Goal: Information Seeking & Learning: Learn about a topic

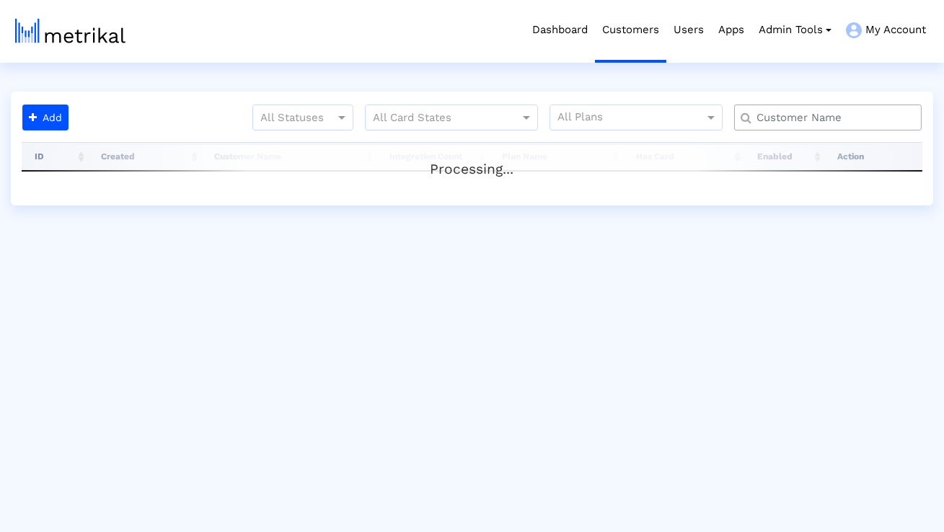
click at [773, 121] on input "text" at bounding box center [830, 117] width 169 height 15
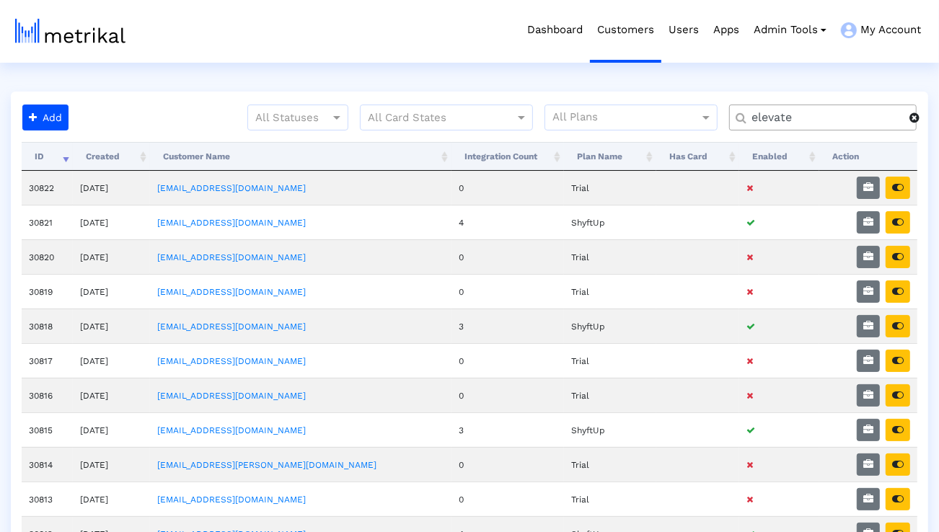
type input "elevate"
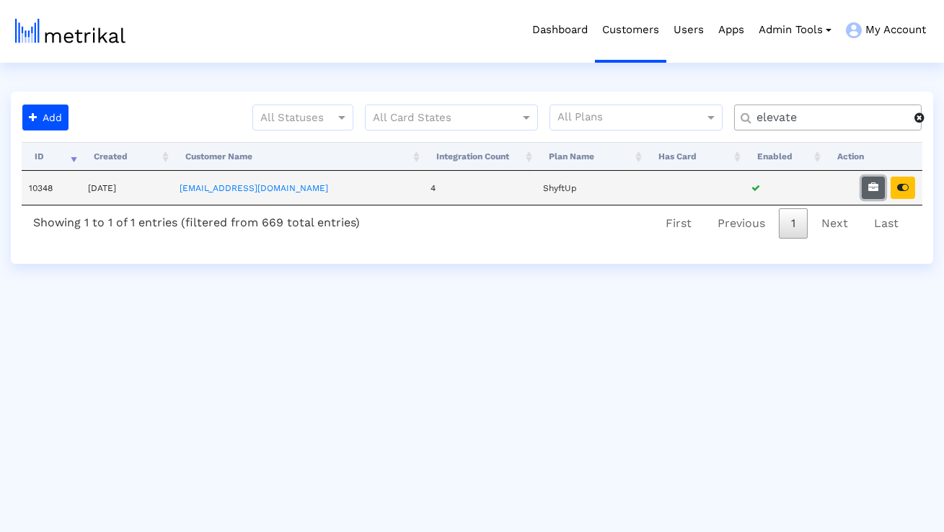
click at [869, 180] on button "button" at bounding box center [873, 188] width 23 height 22
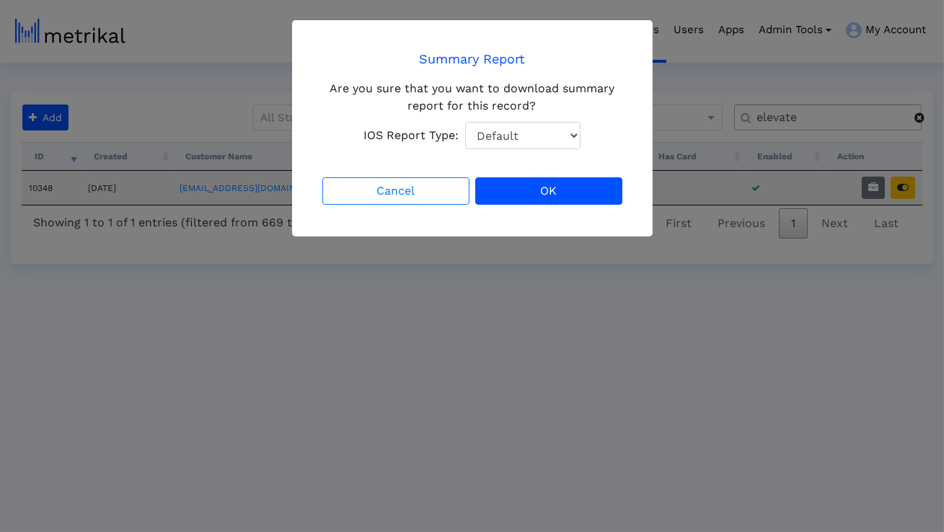
click at [566, 133] on select "Default Total Downloads New Downloads Redownloads" at bounding box center [522, 135] width 115 height 27
select select "1: 1"
click at [465, 122] on select "Default Total Downloads New Downloads Redownloads" at bounding box center [522, 135] width 115 height 27
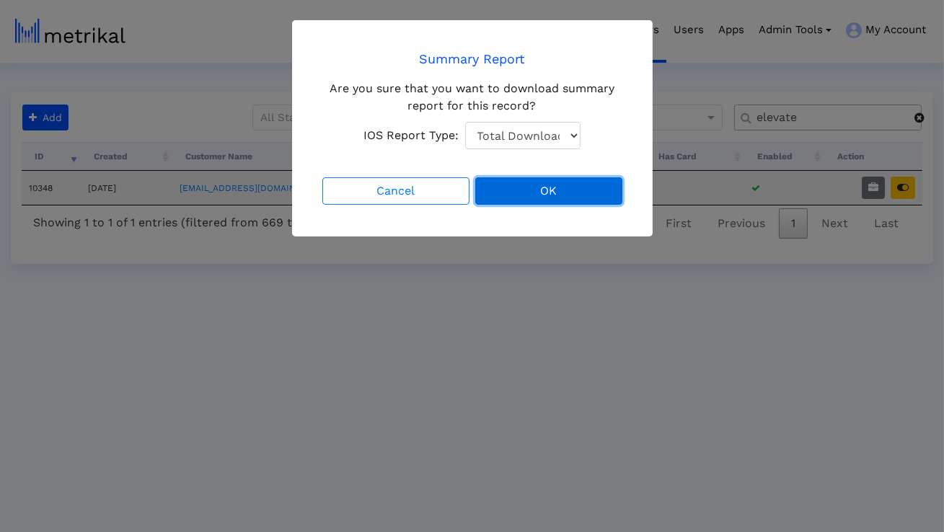
click at [535, 193] on button "OK" at bounding box center [548, 190] width 147 height 27
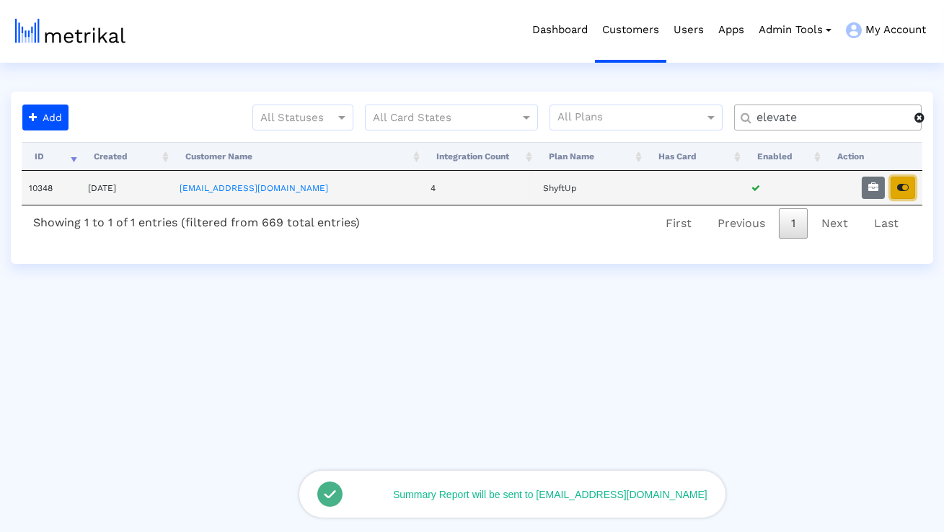
click at [903, 195] on button "button" at bounding box center [903, 188] width 25 height 22
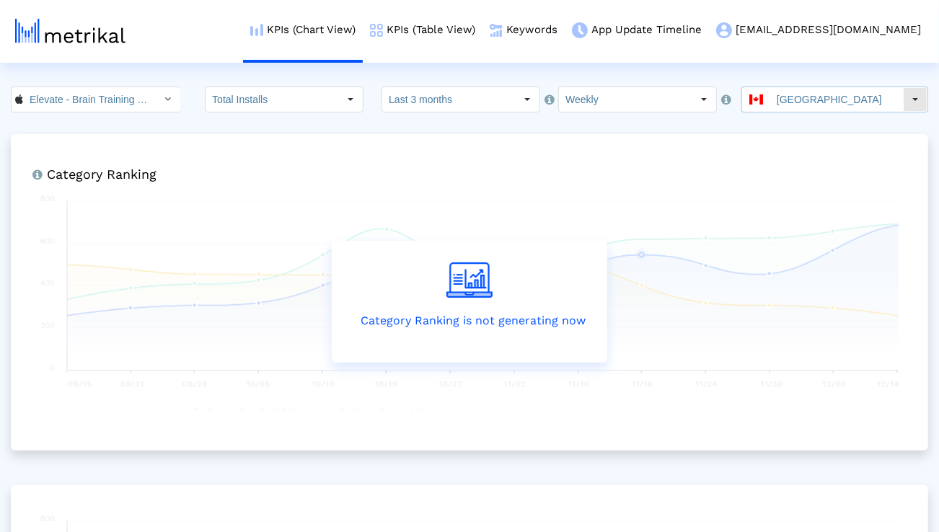
click at [810, 111] on input "[GEOGRAPHIC_DATA]" at bounding box center [836, 99] width 133 height 25
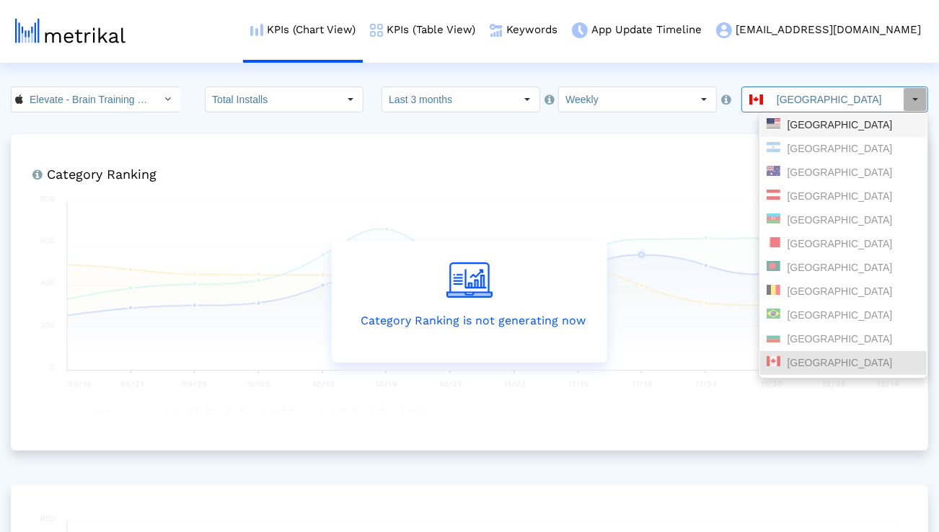
click at [806, 122] on div "[GEOGRAPHIC_DATA]" at bounding box center [844, 125] width 154 height 14
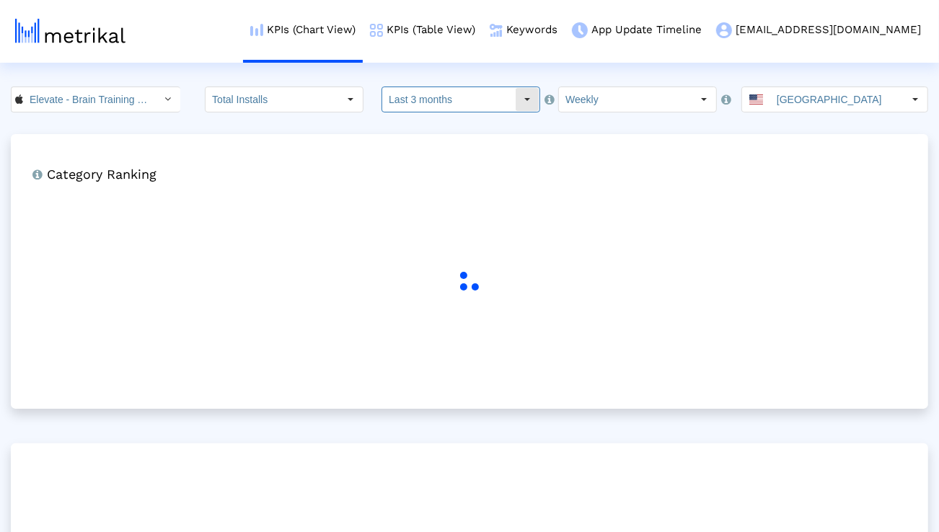
click at [463, 98] on input "Last 3 months" at bounding box center [448, 99] width 133 height 25
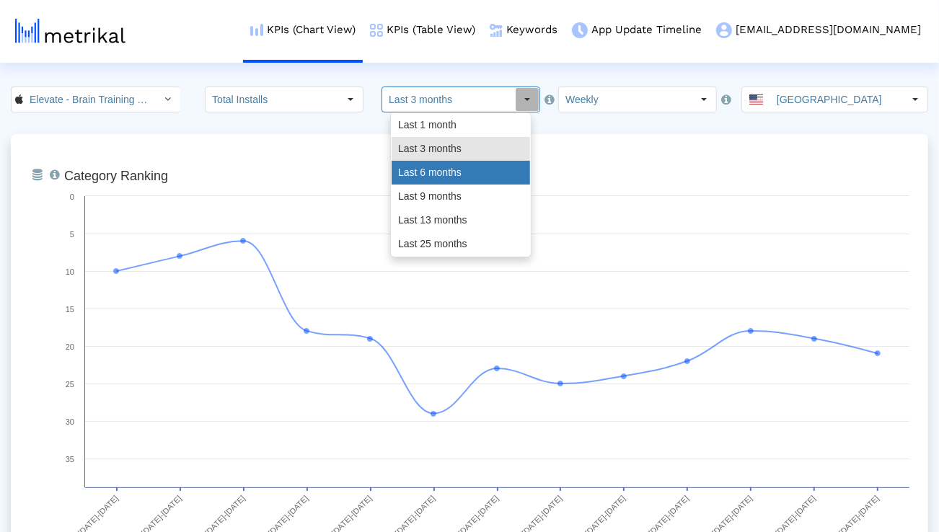
click at [426, 173] on div "Last 6 months" at bounding box center [461, 173] width 138 height 24
type input "Last 6 months"
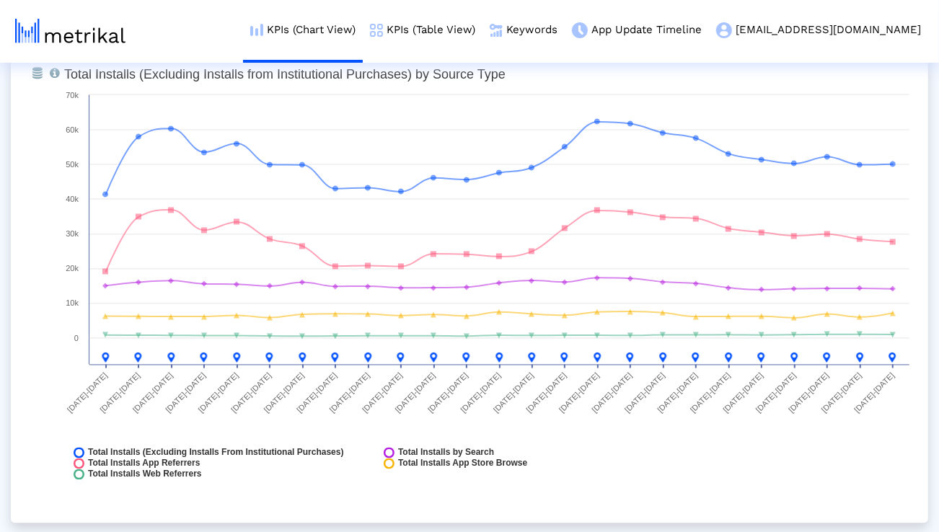
scroll to position [1683, 0]
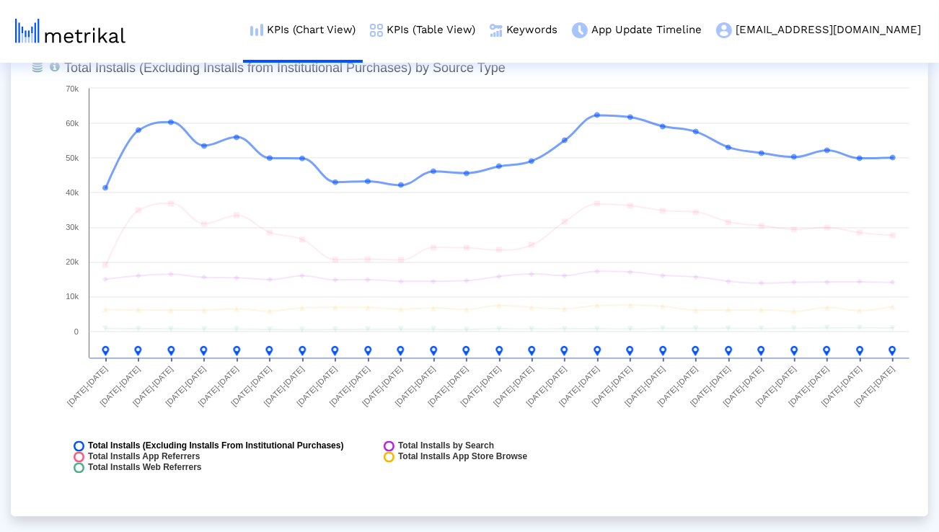
click at [245, 446] on span "Total Installs (Excluding Installs From Institutional Purchases)" at bounding box center [216, 446] width 256 height 11
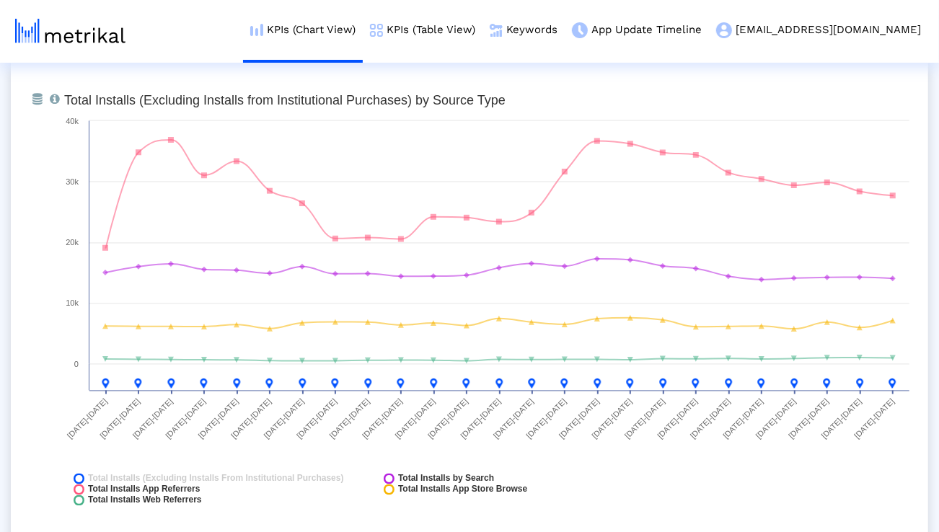
scroll to position [1647, 0]
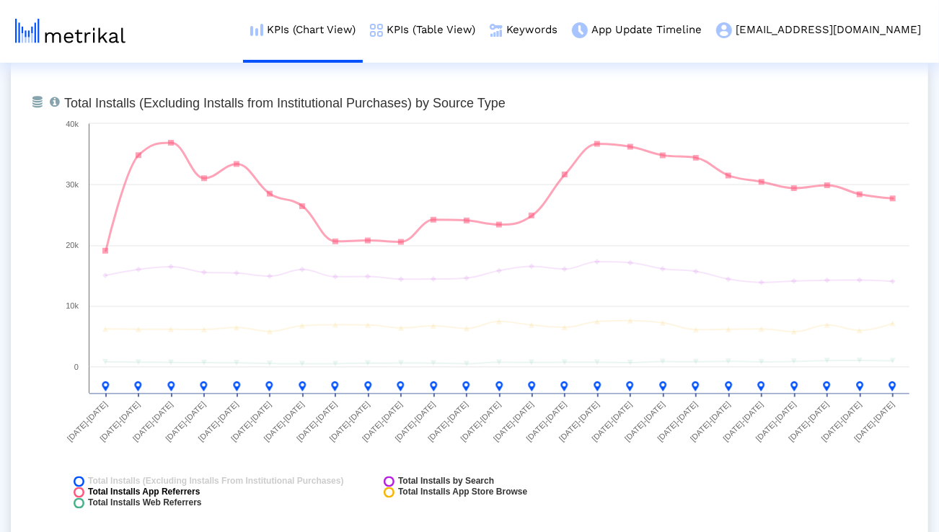
click at [174, 493] on span "Total Installs App Referrers" at bounding box center [144, 493] width 112 height 11
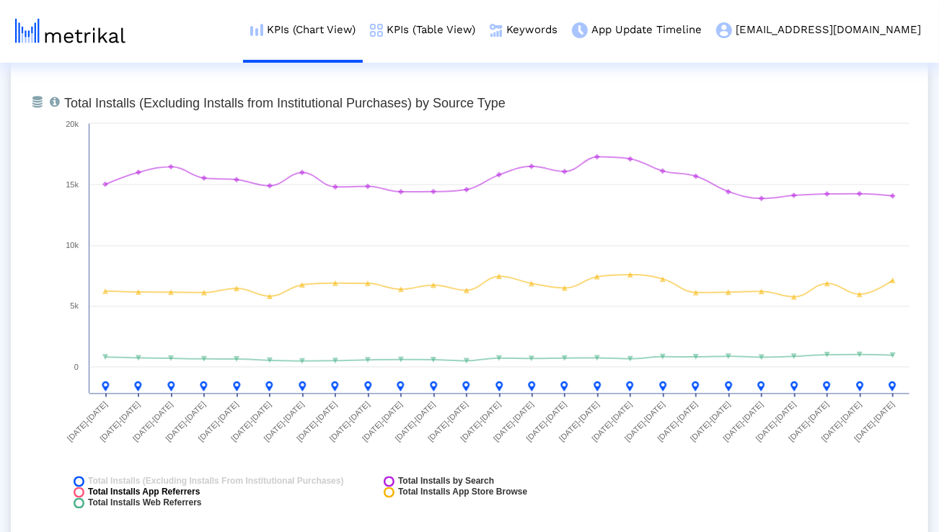
click at [174, 493] on span "Total Installs App Referrers" at bounding box center [144, 493] width 112 height 11
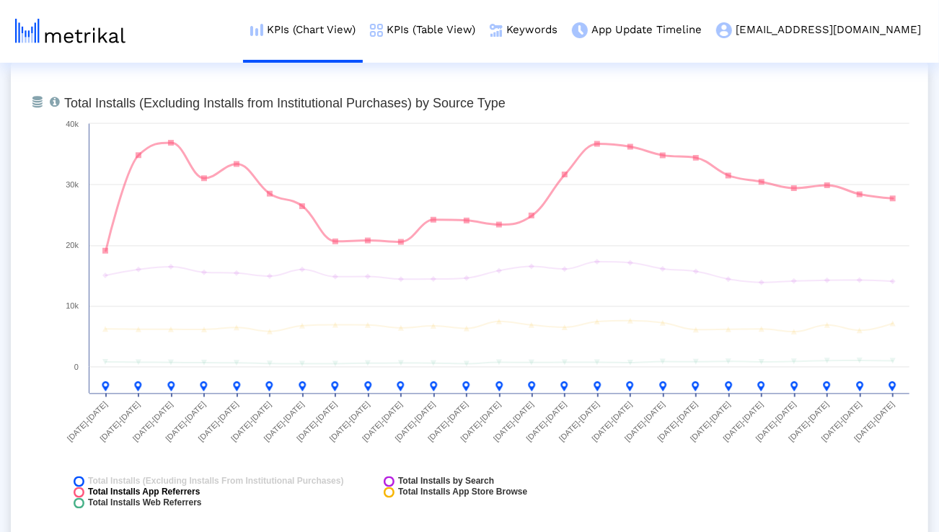
click at [197, 493] on span "Total Installs App Referrers" at bounding box center [144, 493] width 112 height 11
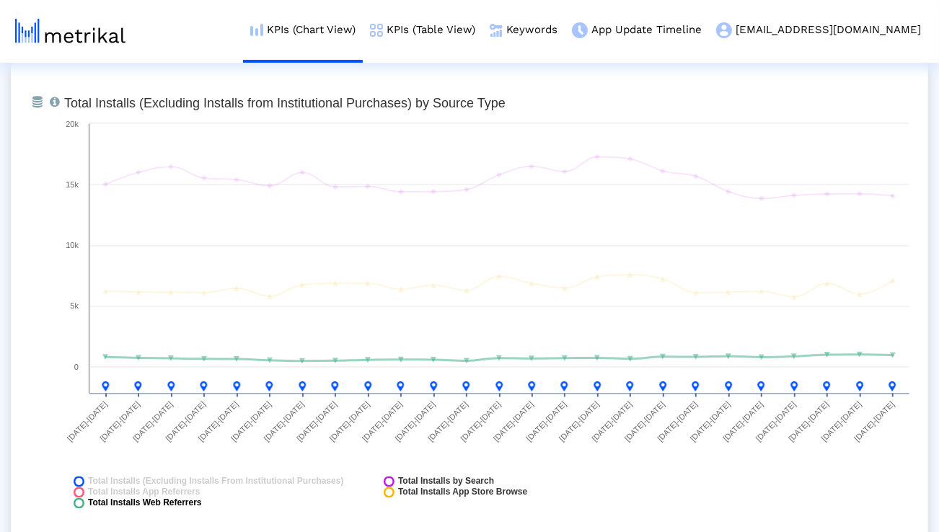
click at [193, 506] on span "Total Installs Web Referrers" at bounding box center [145, 503] width 114 height 11
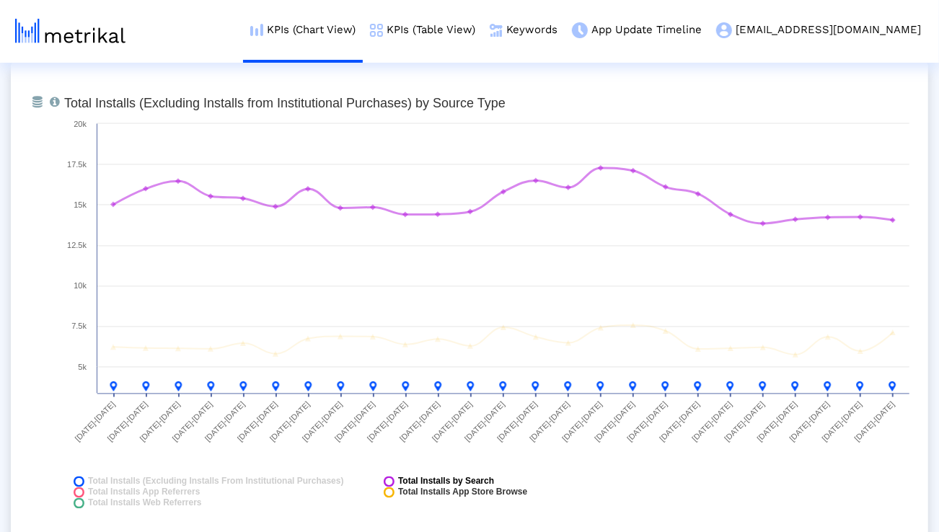
click at [420, 480] on span "Total Installs by Search" at bounding box center [446, 482] width 96 height 11
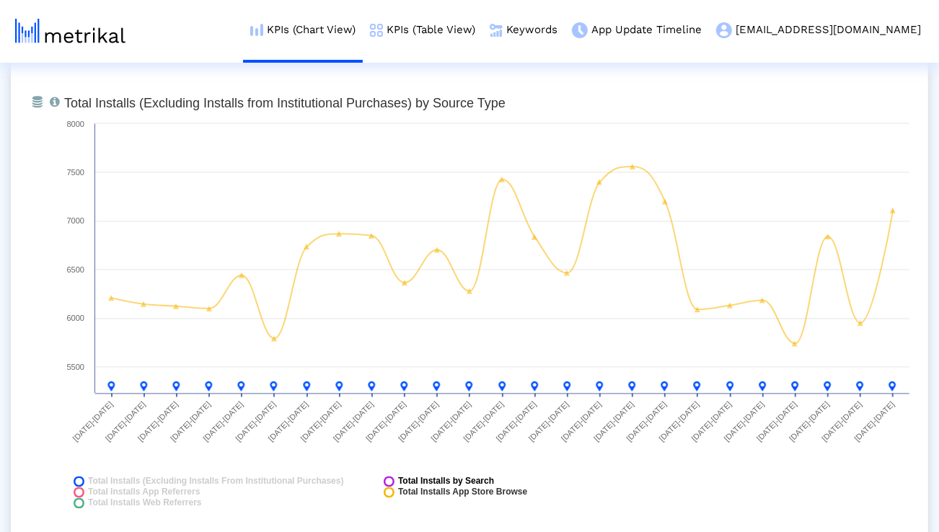
click at [431, 480] on span "Total Installs by Search" at bounding box center [446, 482] width 96 height 11
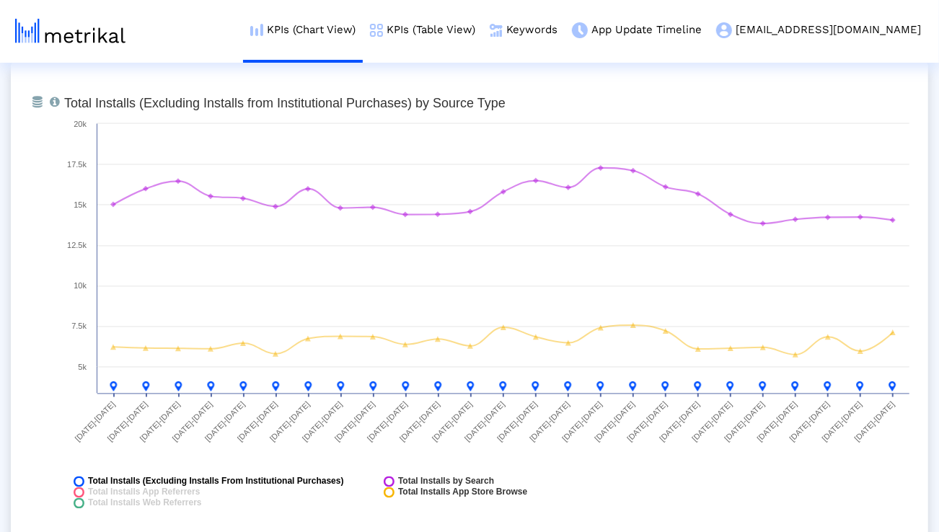
click at [259, 481] on span "Total Installs (Excluding Installs From Institutional Purchases)" at bounding box center [216, 482] width 256 height 11
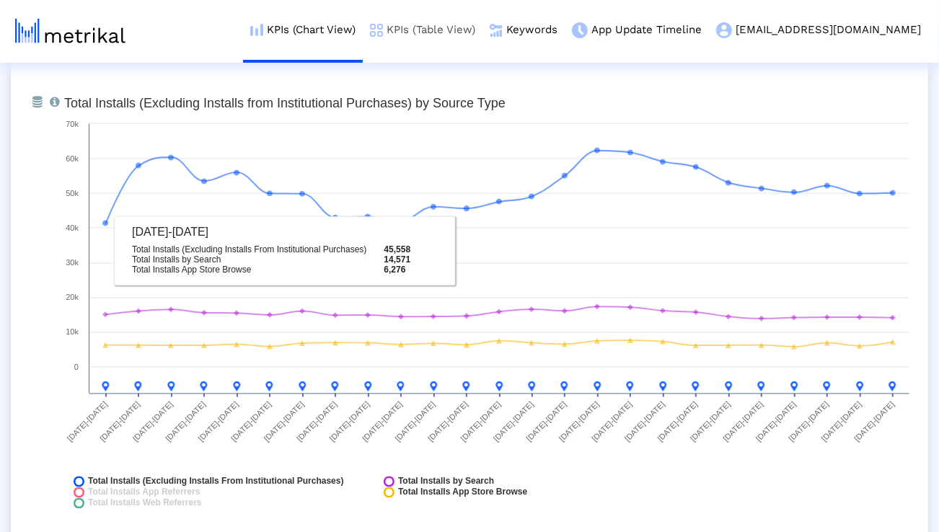
click at [475, 35] on link "KPIs (Table View)" at bounding box center [423, 30] width 120 height 60
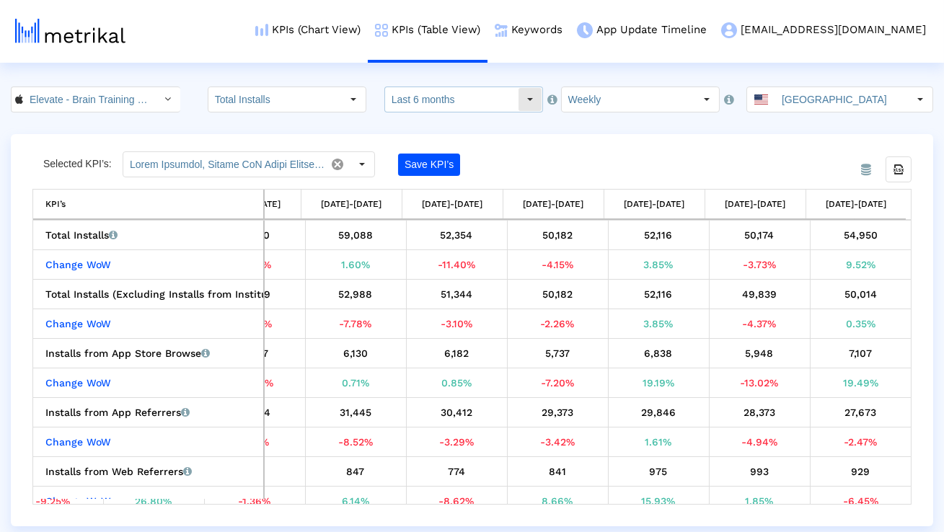
click at [459, 97] on input "Last 6 months" at bounding box center [451, 99] width 133 height 25
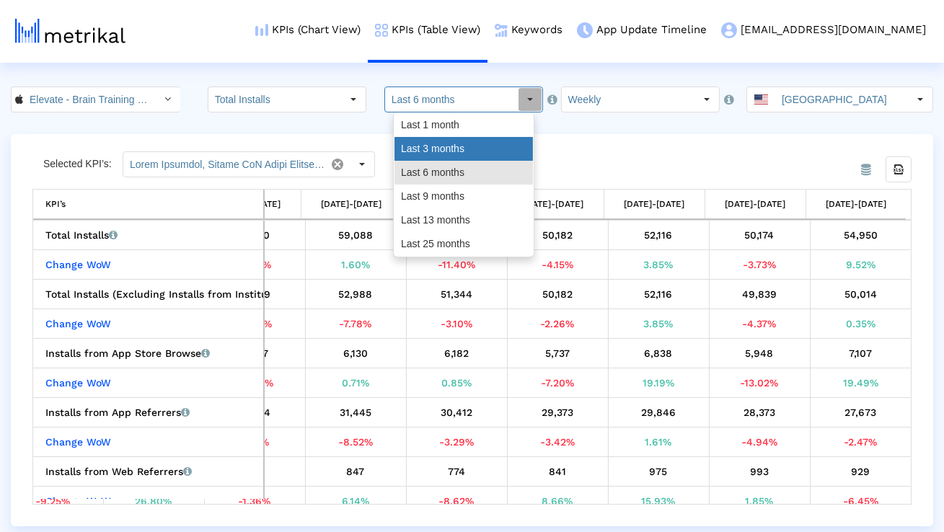
click at [433, 146] on div "Last 3 months" at bounding box center [463, 149] width 138 height 24
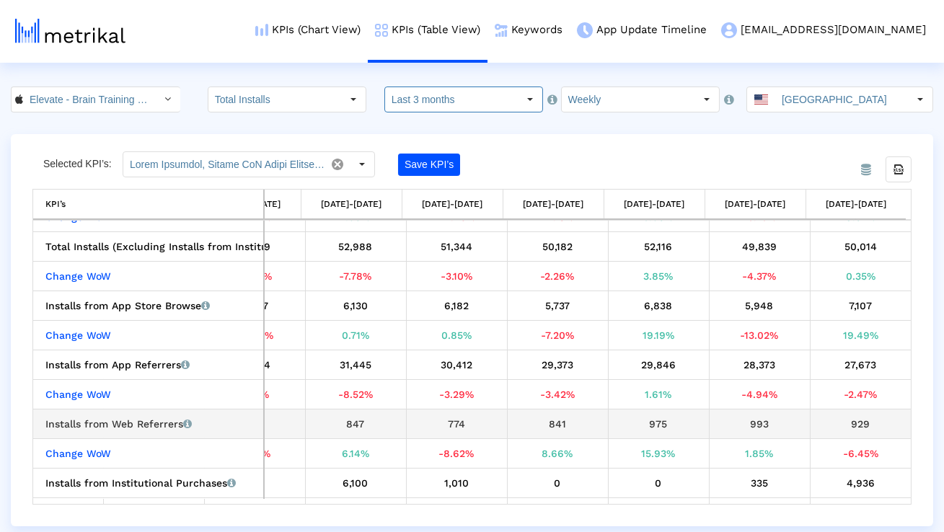
scroll to position [53, 670]
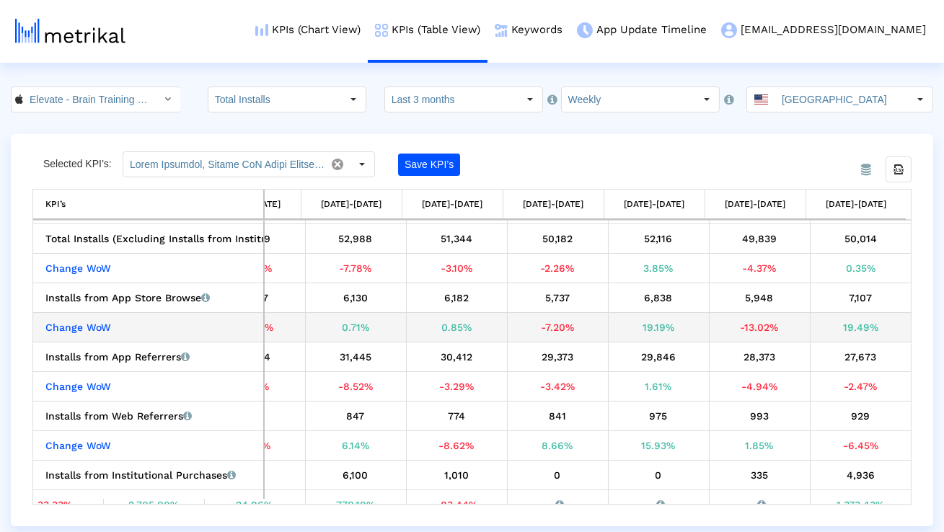
drag, startPoint x: 875, startPoint y: 324, endPoint x: 819, endPoint y: 324, distance: 55.5
click at [819, 324] on div "19.49%" at bounding box center [861, 327] width 91 height 19
copy div "19.49%"
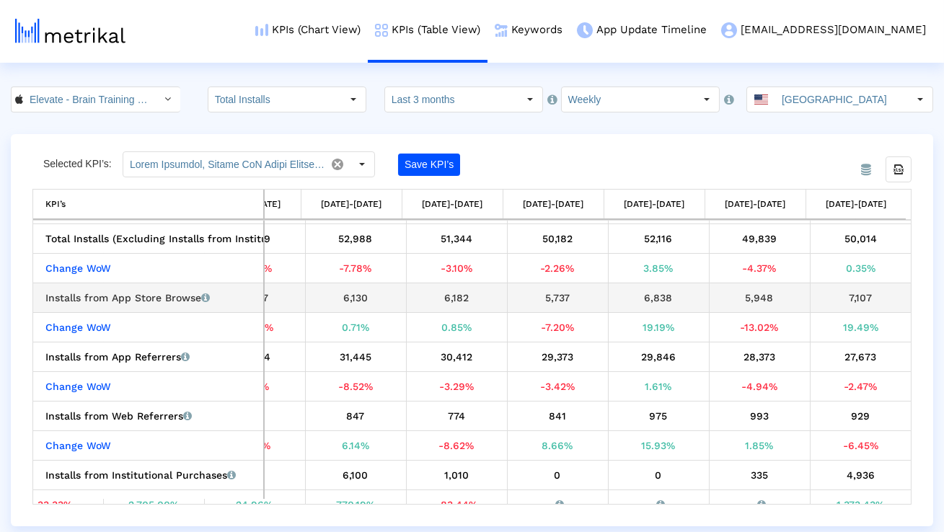
click at [168, 302] on div "Installs from App Store Browse Installs that the app received from App Store Br…" at bounding box center [151, 297] width 213 height 19
click at [167, 302] on div "Installs from App Store Browse Installs that the app received from App Store Br…" at bounding box center [151, 297] width 213 height 19
copy div "Installs from App Store Browse"
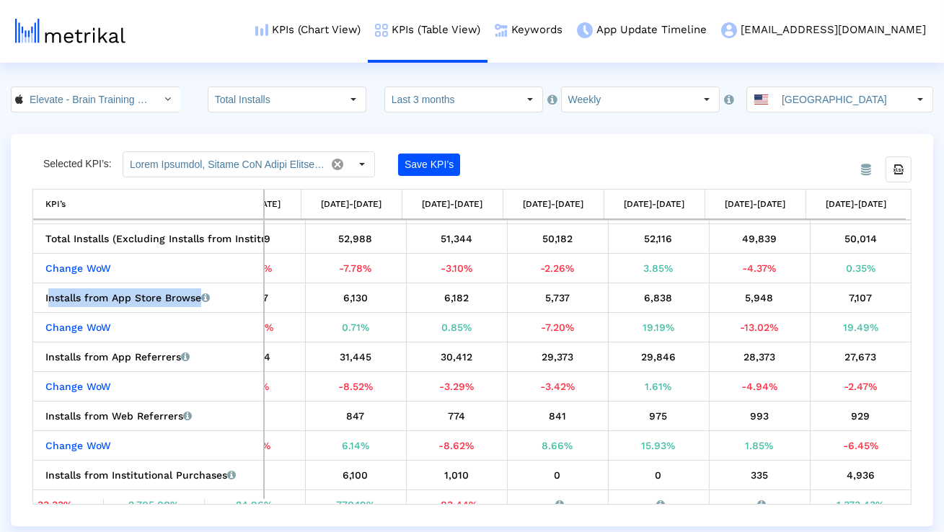
click at [478, 102] on input "Last 3 months" at bounding box center [451, 99] width 133 height 25
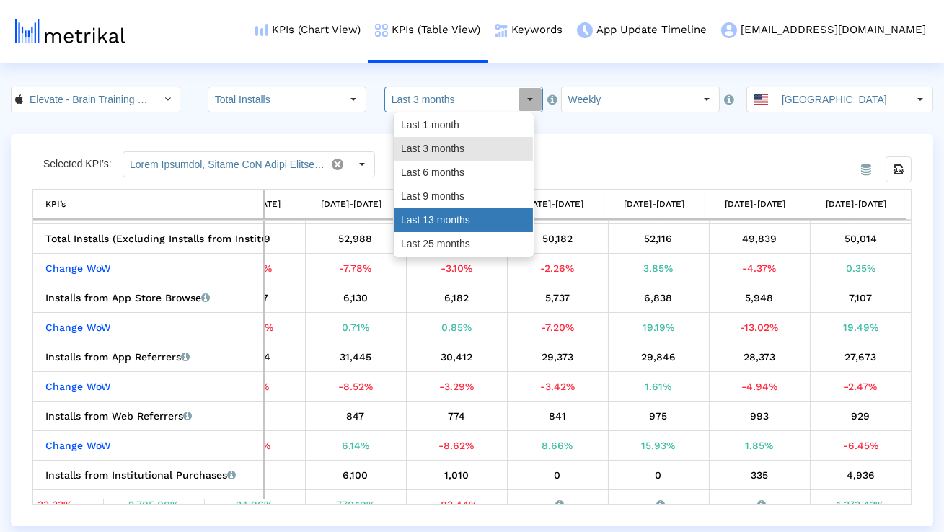
click at [467, 214] on div "Last 13 months" at bounding box center [463, 220] width 138 height 24
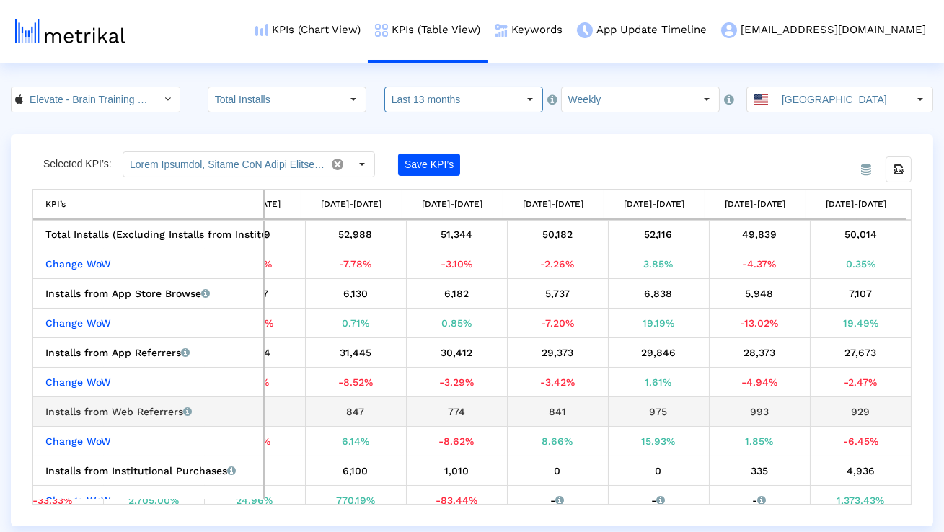
scroll to position [644, 0]
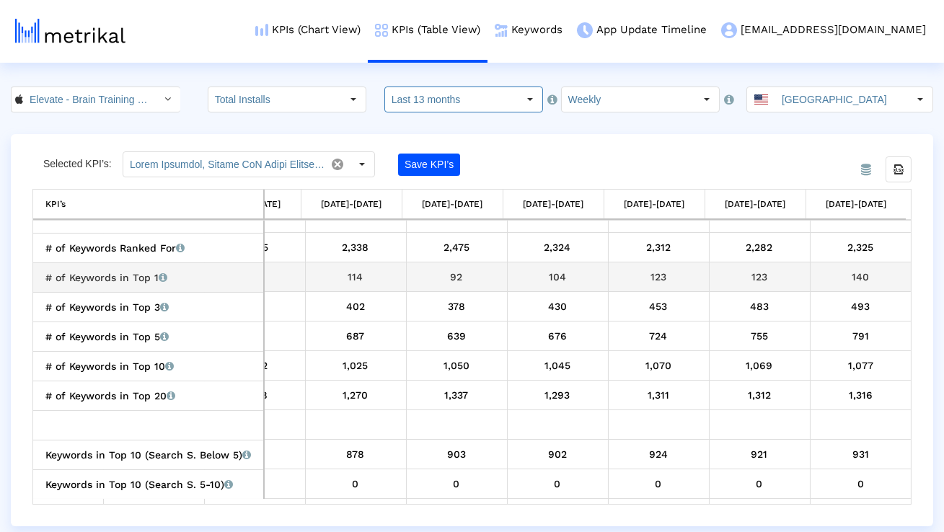
click at [847, 274] on div "140" at bounding box center [861, 277] width 91 height 19
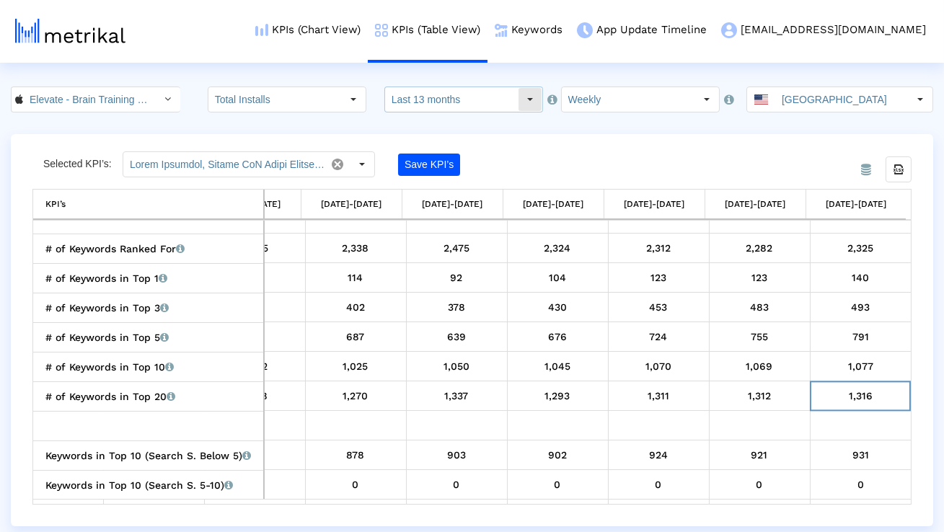
click at [501, 102] on input "Last 13 months" at bounding box center [451, 99] width 133 height 25
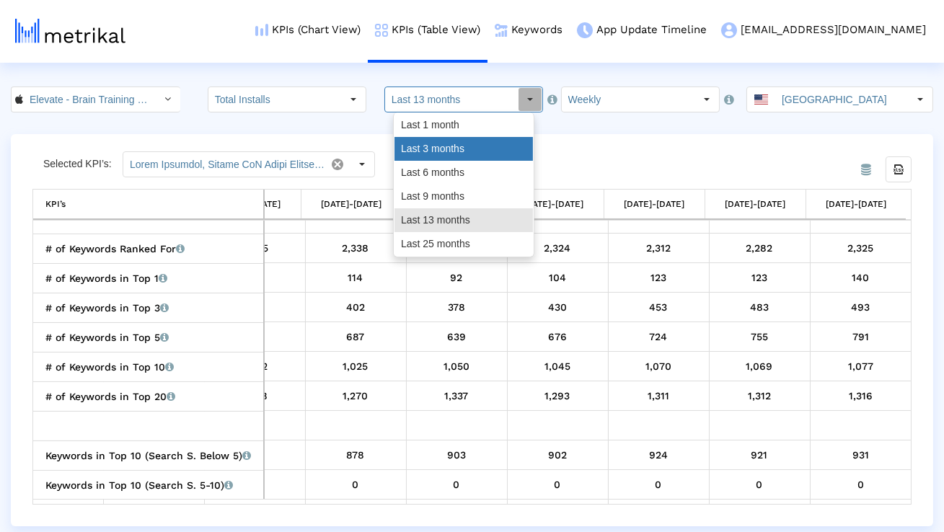
click at [480, 141] on div "Last 3 months" at bounding box center [463, 149] width 138 height 24
type input "Last 3 months"
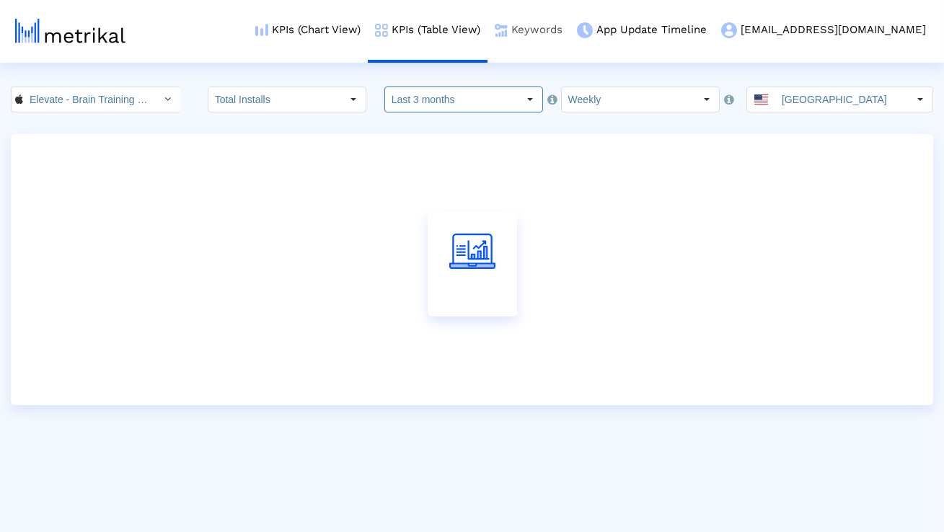
click at [570, 36] on link "Keywords" at bounding box center [529, 30] width 82 height 60
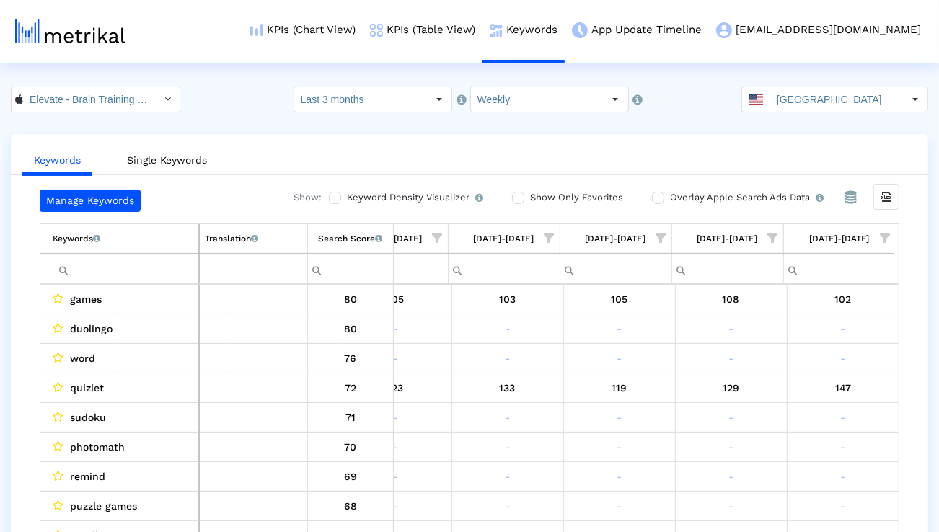
click at [884, 239] on span "Show filter options for column '09/28/25-10/04/25'" at bounding box center [885, 238] width 10 height 10
click at [822, 330] on div "Is One" at bounding box center [815, 341] width 129 height 28
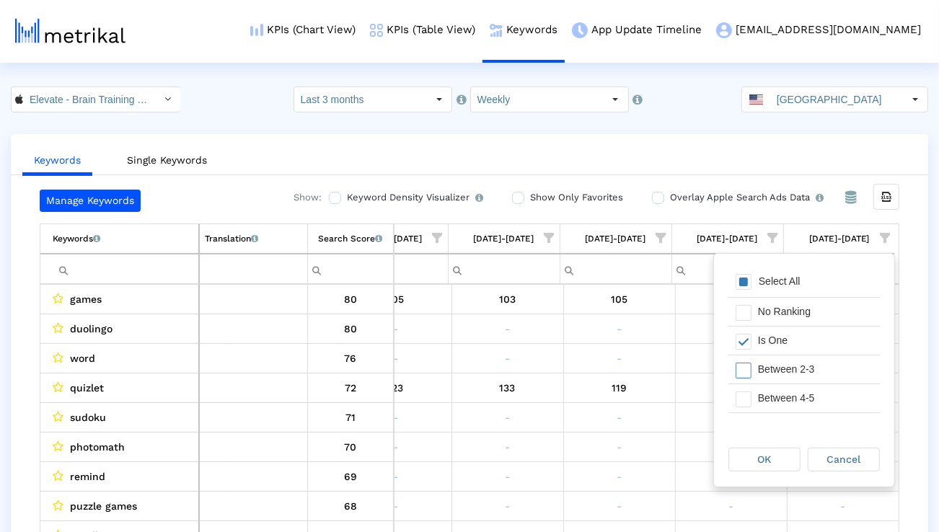
click at [813, 368] on div "Between 2-3" at bounding box center [815, 370] width 129 height 28
click at [807, 393] on div "Between 4-5" at bounding box center [815, 398] width 129 height 28
click at [807, 394] on div "Between 6-10" at bounding box center [815, 403] width 129 height 28
click at [783, 439] on div "OK Cancel" at bounding box center [804, 459] width 180 height 55
click at [774, 460] on div "OK" at bounding box center [764, 460] width 71 height 22
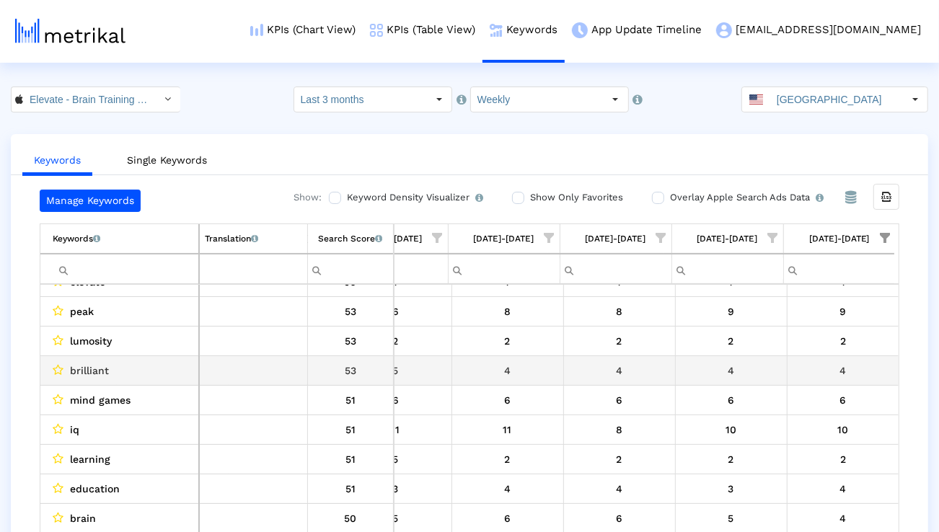
scroll to position [144, 0]
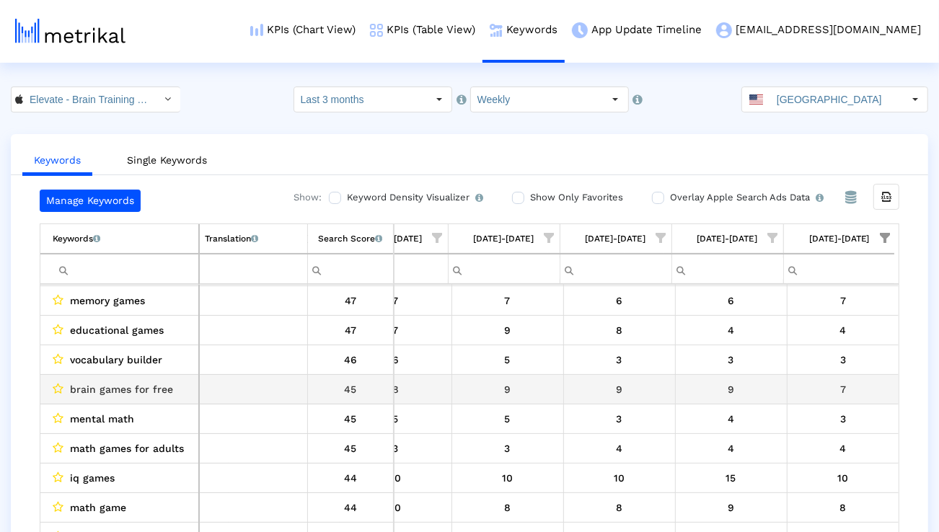
click at [129, 391] on span "brain games for free" at bounding box center [121, 389] width 103 height 19
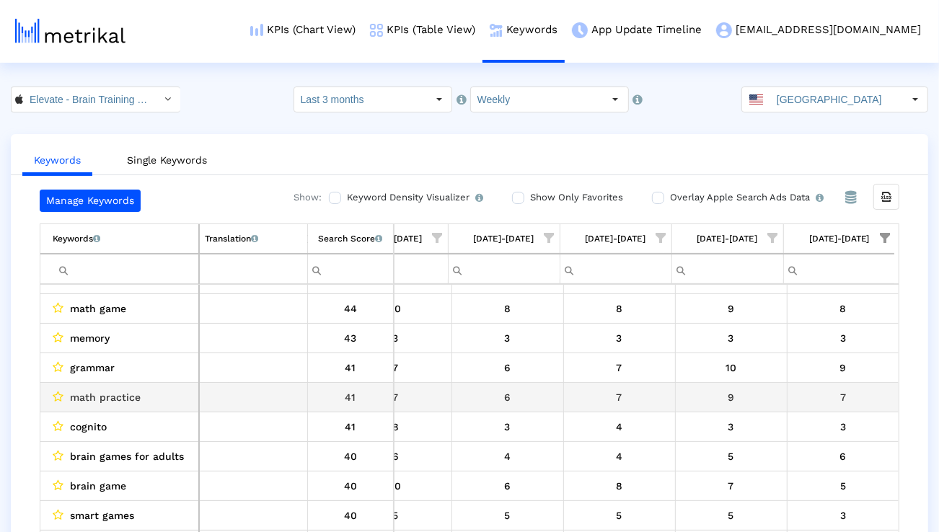
click at [113, 400] on span "math practice" at bounding box center [105, 397] width 71 height 19
copy span "math practice"
click at [124, 400] on span "brain teaser games" at bounding box center [118, 398] width 96 height 19
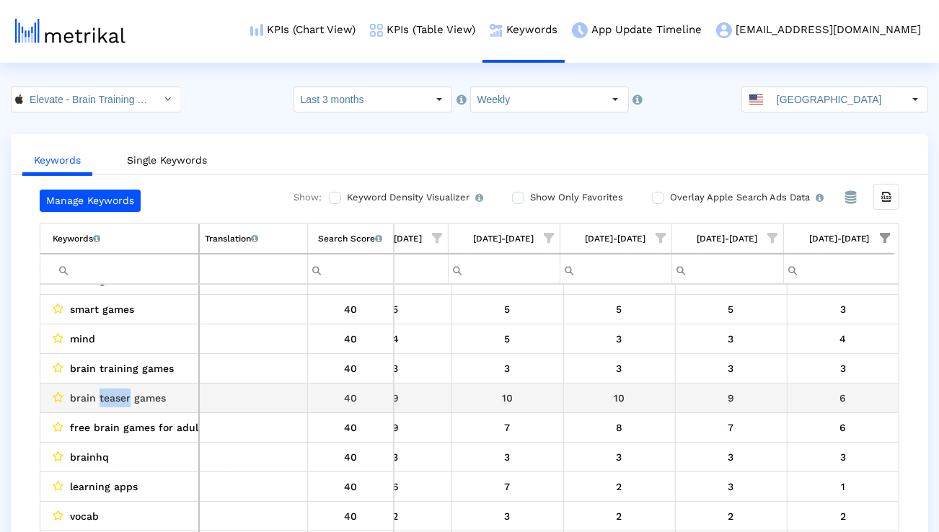
click at [124, 400] on span "brain teaser games" at bounding box center [118, 398] width 96 height 19
copy span "brain teaser games"
click at [127, 394] on span "free math games" at bounding box center [112, 400] width 85 height 19
click at [126, 394] on span "free math games" at bounding box center [112, 400] width 85 height 19
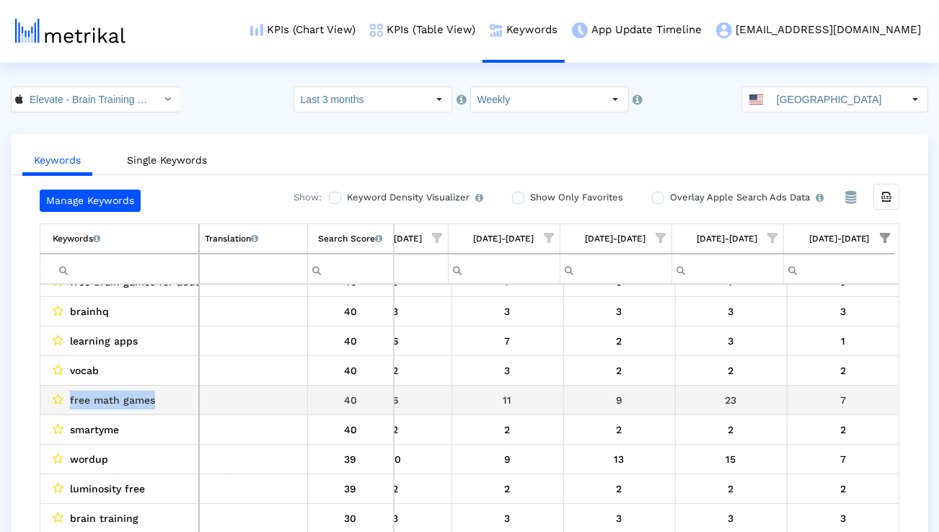
click at [126, 394] on span "free math games" at bounding box center [112, 400] width 85 height 19
copy span "free math games"
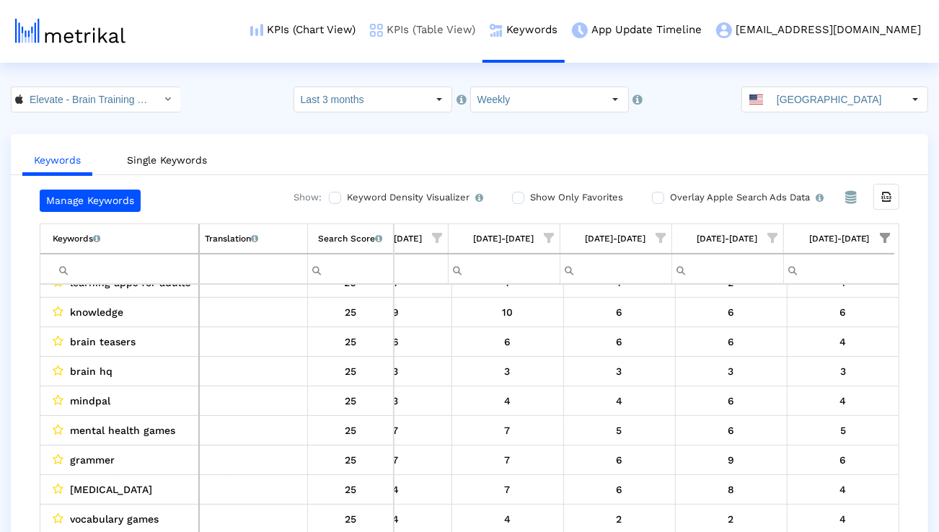
click at [482, 14] on link "KPIs (Table View)" at bounding box center [423, 30] width 120 height 60
click at [482, 22] on link "KPIs (Table View)" at bounding box center [423, 30] width 120 height 60
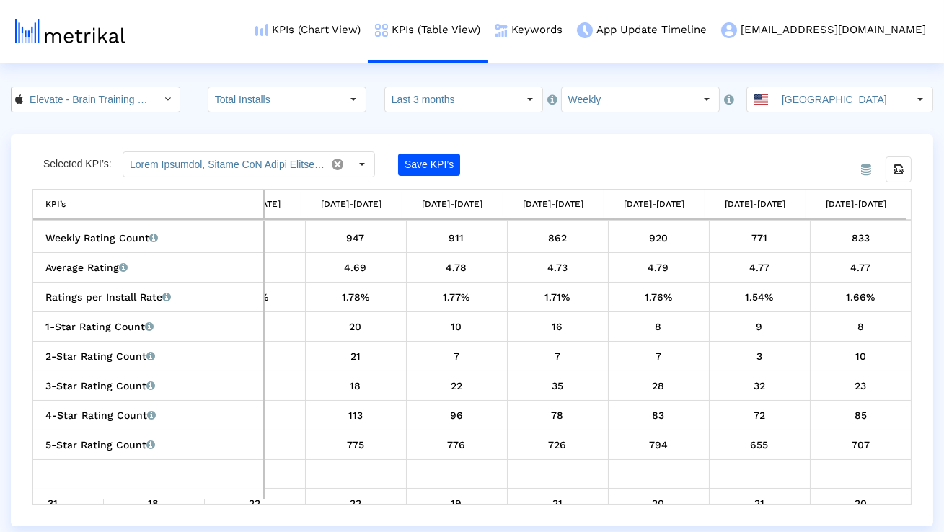
click at [122, 102] on input "Elevate - Brain Training Games < 875063456 >" at bounding box center [88, 99] width 130 height 25
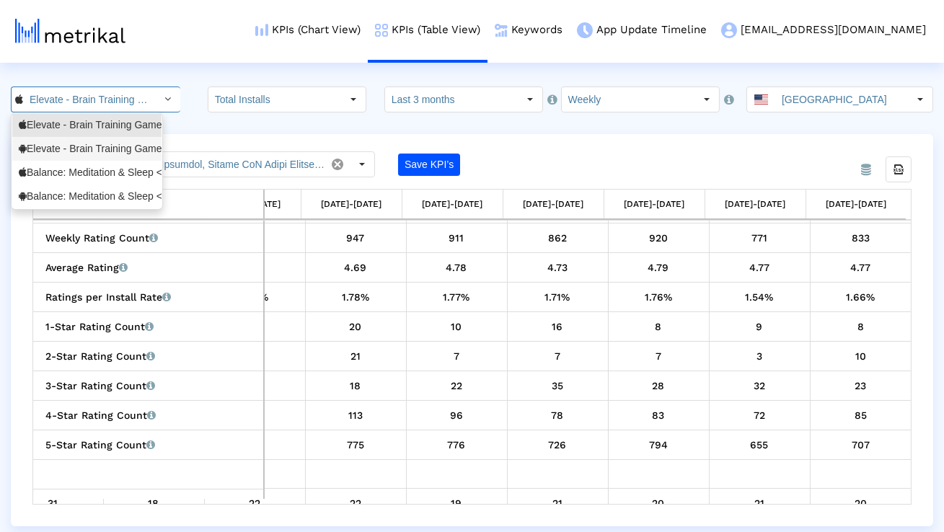
click at [100, 145] on div "Elevate - Brain Training Games <com.wonder>" at bounding box center [87, 149] width 136 height 14
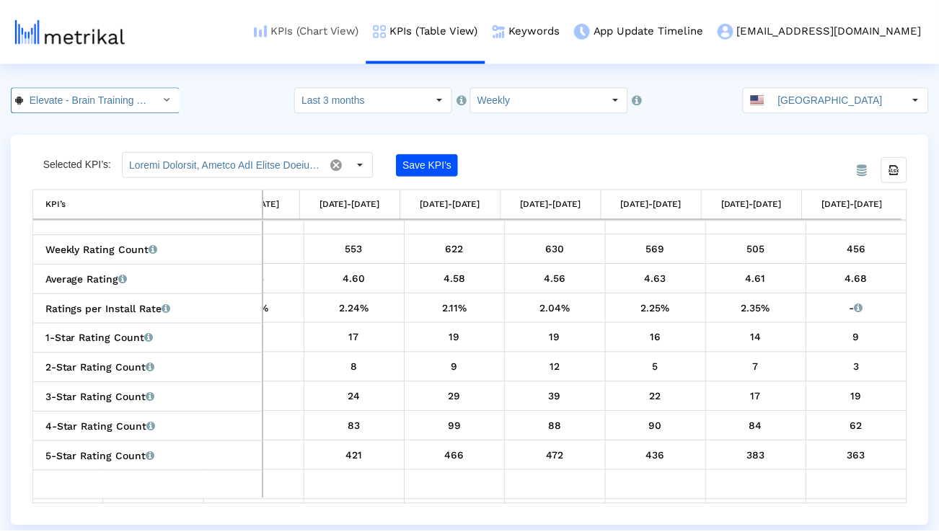
scroll to position [0, 110]
click at [400, 92] on input "Last 3 months" at bounding box center [362, 99] width 133 height 25
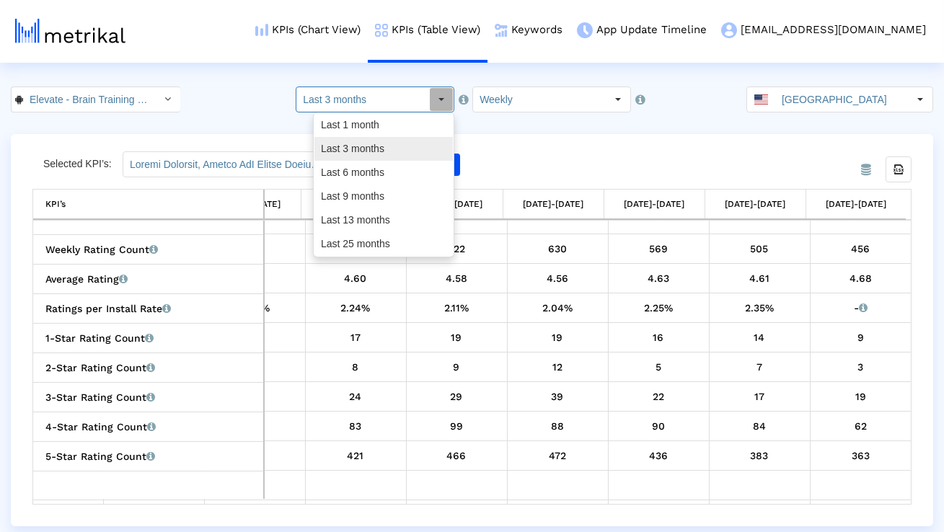
click at [373, 169] on div "Last 6 months" at bounding box center [383, 173] width 138 height 24
type input "Last 6 months"
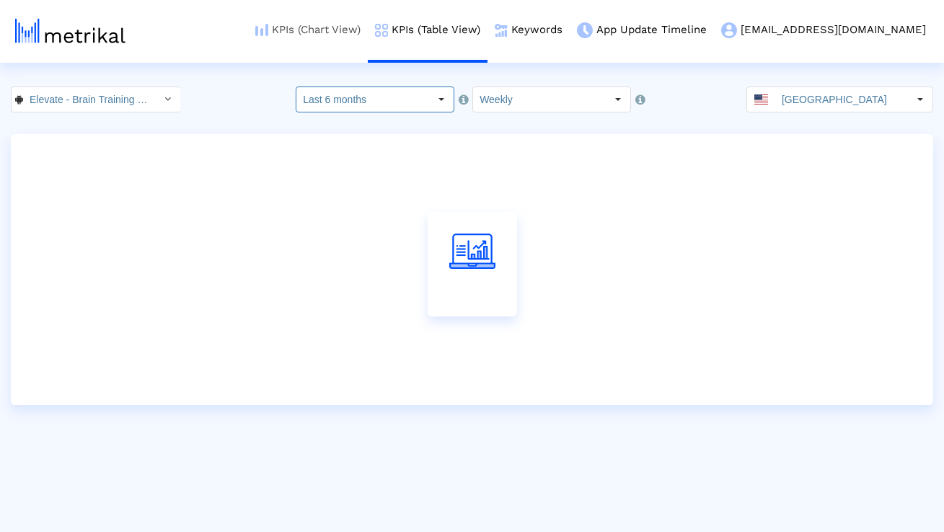
click at [368, 36] on link "KPIs (Chart View)" at bounding box center [308, 30] width 120 height 60
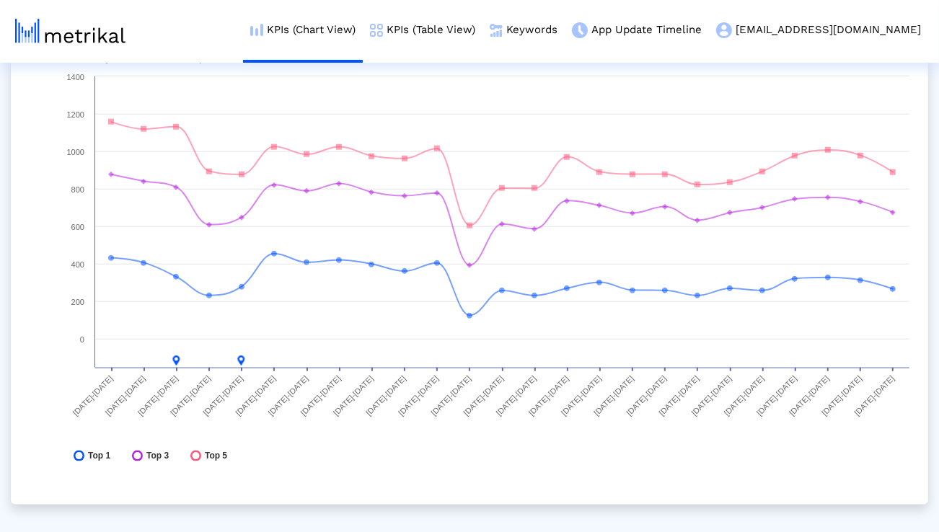
scroll to position [4280, 0]
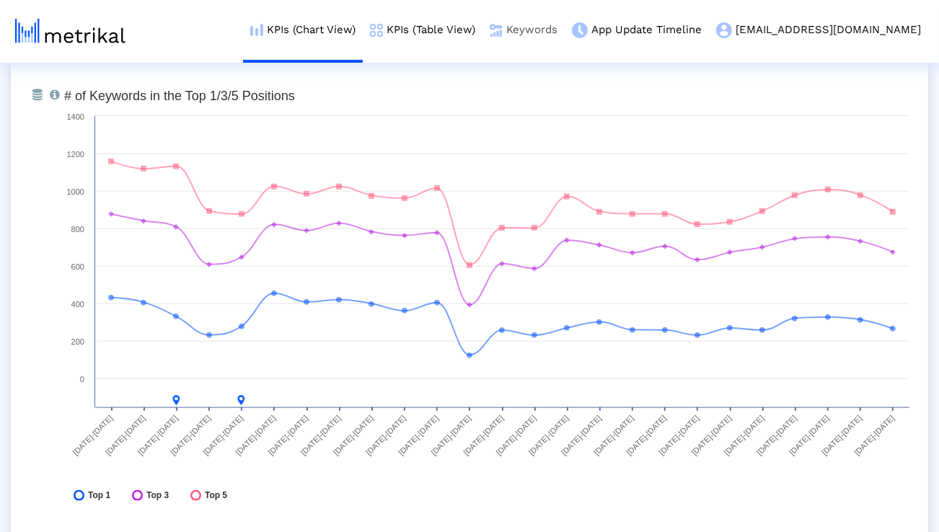
click at [565, 32] on link "Keywords" at bounding box center [523, 30] width 82 height 60
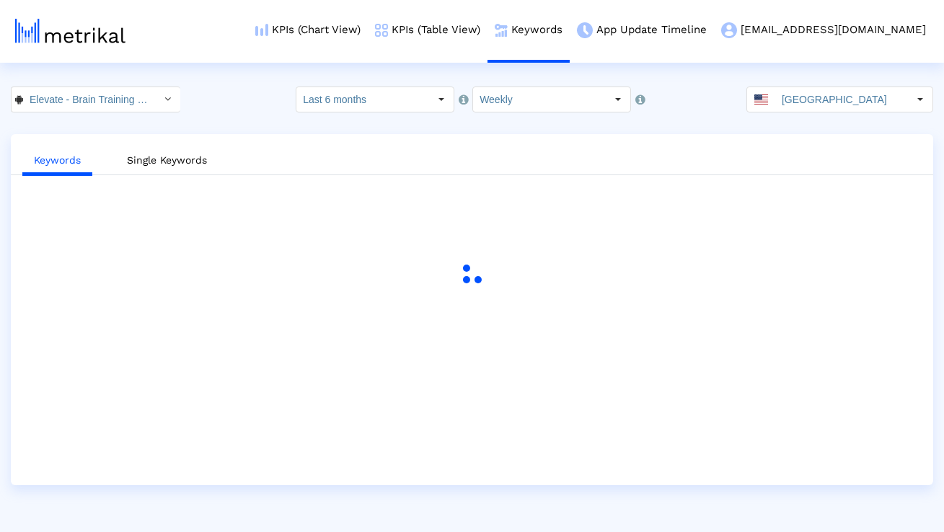
click at [410, 113] on crea-index "Elevate - Brain Training Games < com.wonder > Select how far back from [DATE] y…" at bounding box center [472, 286] width 944 height 399
click at [402, 105] on input "Last 6 months" at bounding box center [362, 99] width 133 height 25
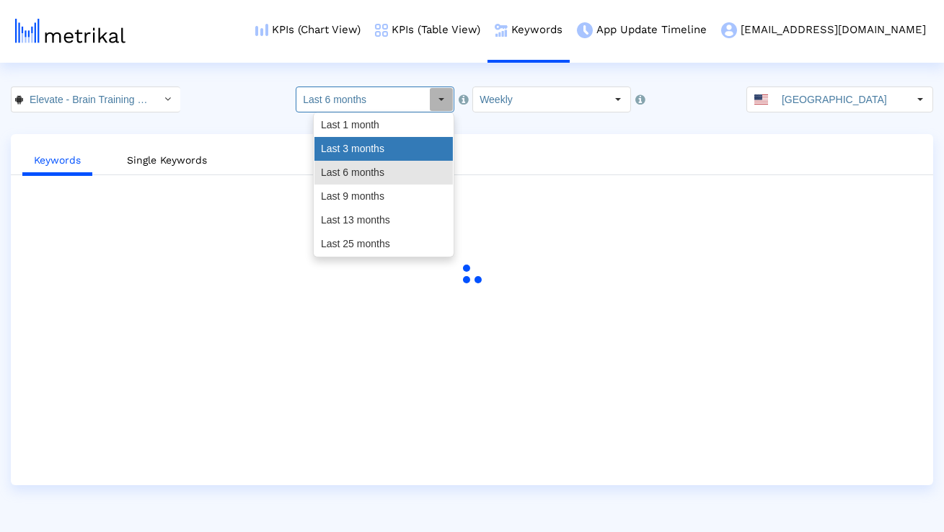
click at [389, 142] on div "Last 3 months" at bounding box center [383, 149] width 138 height 24
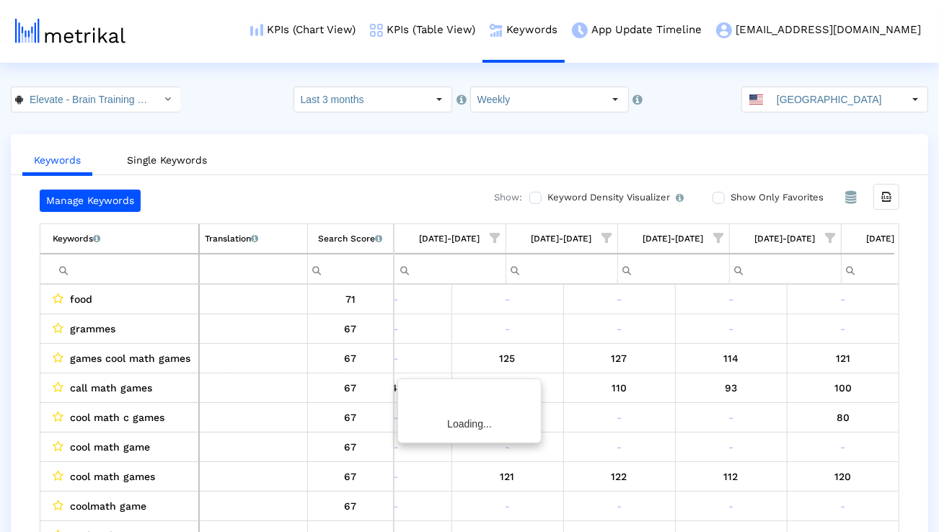
scroll to position [0, 2293]
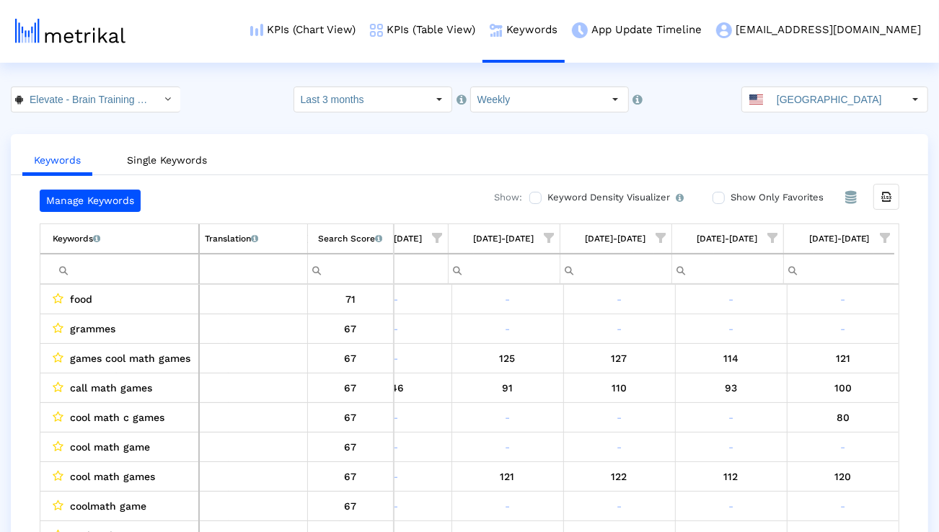
click at [890, 233] on span "Show filter options for column '09/28/25-10/04/25'" at bounding box center [885, 238] width 10 height 10
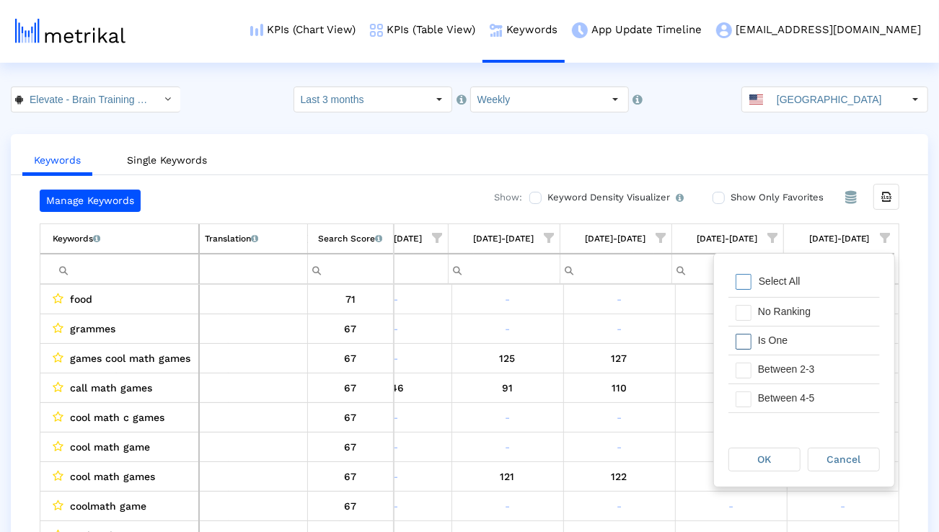
click at [806, 345] on div "Is One" at bounding box center [815, 341] width 129 height 28
click at [797, 377] on div "Between 2-3" at bounding box center [815, 370] width 129 height 28
click at [797, 394] on div "Between 4-5" at bounding box center [815, 398] width 129 height 28
click at [797, 394] on div "Between 6-10" at bounding box center [815, 406] width 129 height 28
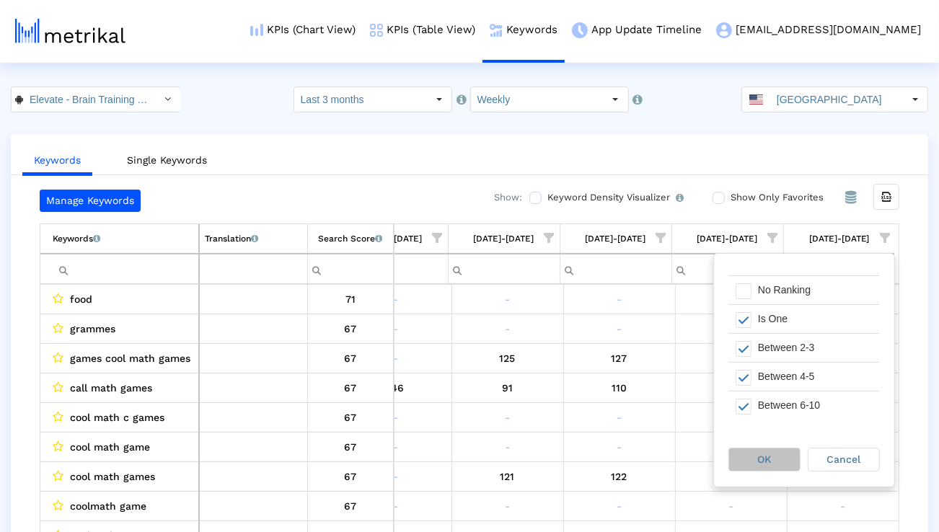
click at [775, 462] on div "OK" at bounding box center [764, 460] width 71 height 22
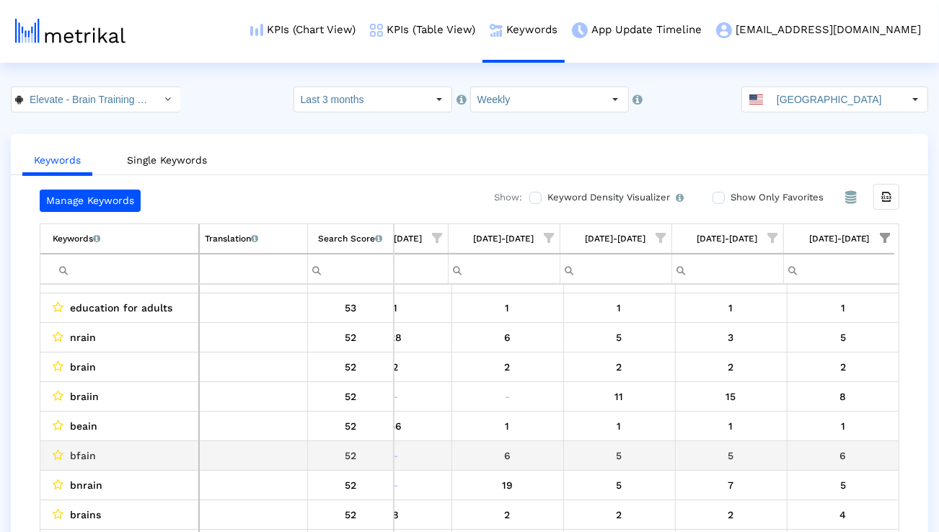
scroll to position [188, 0]
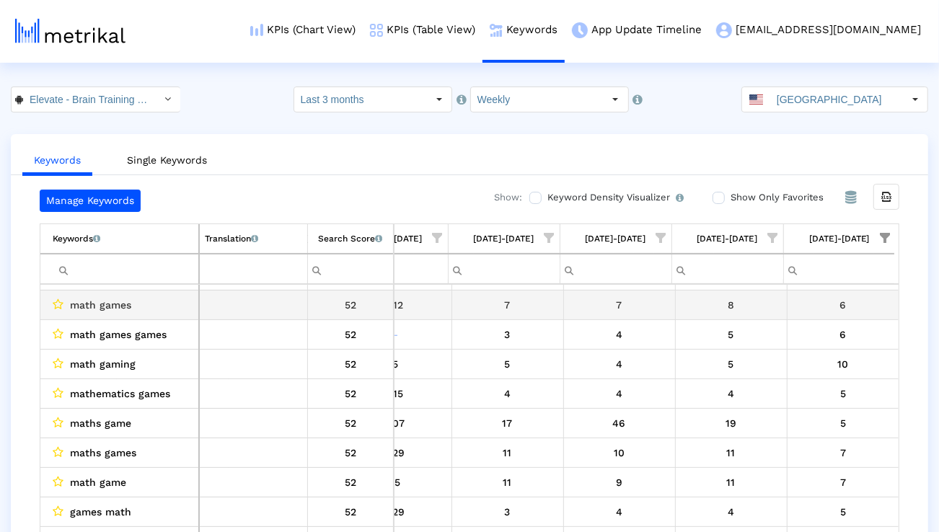
click at [101, 299] on span "math games" at bounding box center [100, 305] width 61 height 19
copy span "math games"
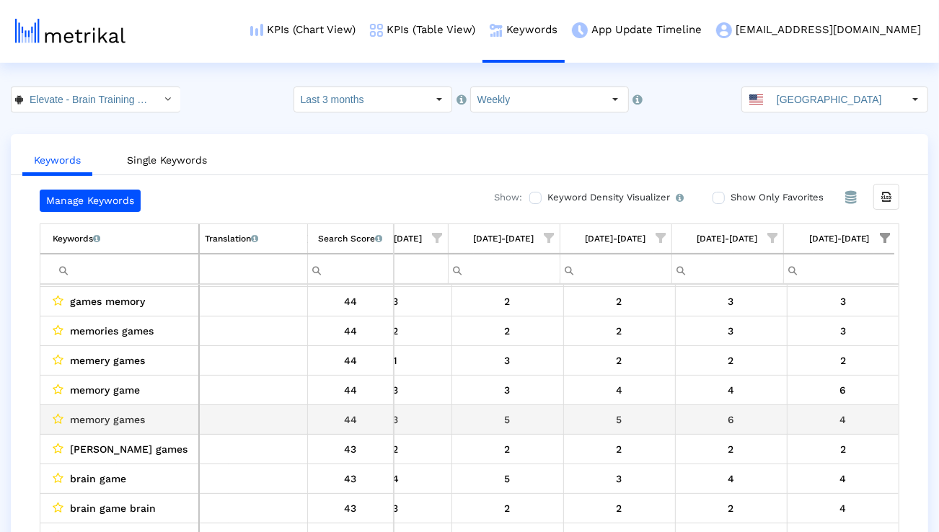
click at [134, 415] on span "memory games" at bounding box center [107, 419] width 75 height 19
copy span "memory games"
click at [133, 418] on span "free games for adults" at bounding box center [124, 418] width 108 height 19
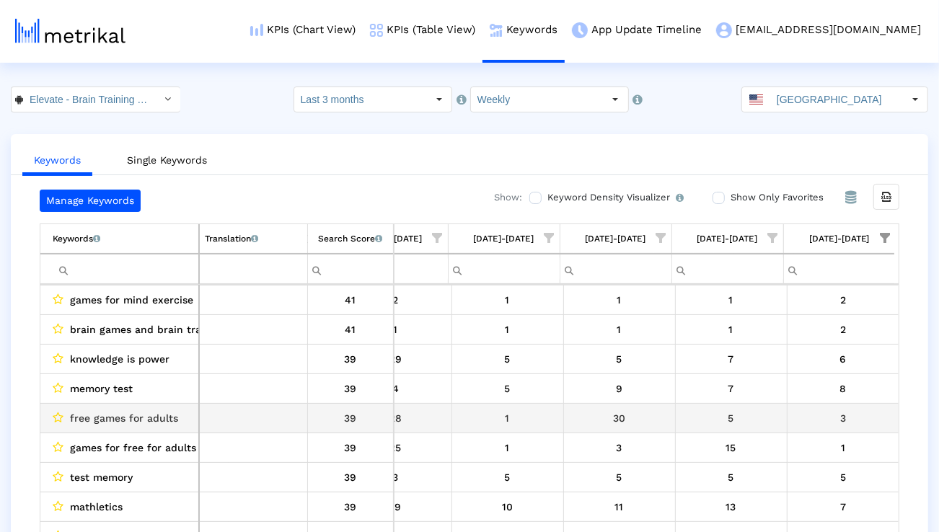
click at [133, 418] on span "free games for adults" at bounding box center [124, 418] width 108 height 19
copy span "free games for adults"
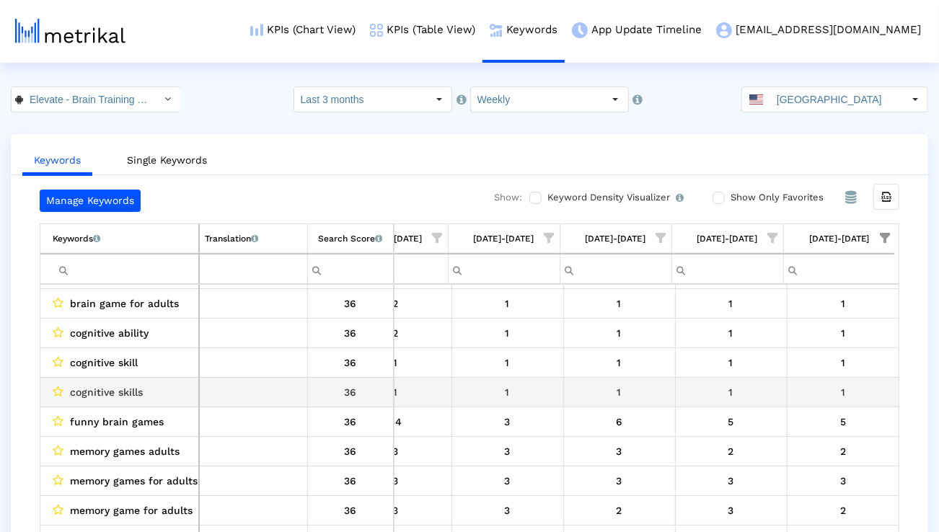
click at [124, 396] on span "cognitive skills" at bounding box center [106, 392] width 73 height 19
copy span "cognitive skills"
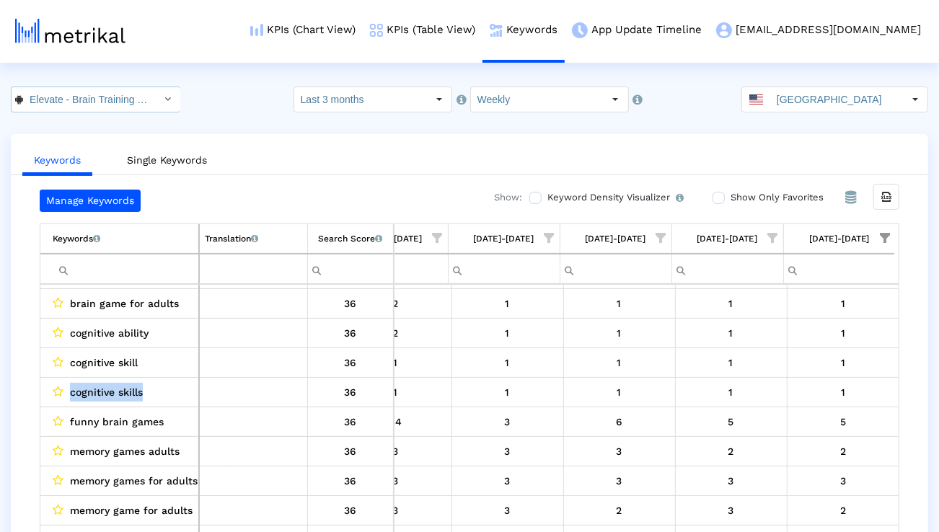
click at [122, 101] on input "Elevate - Brain Training Games < com.wonder >" at bounding box center [88, 99] width 130 height 25
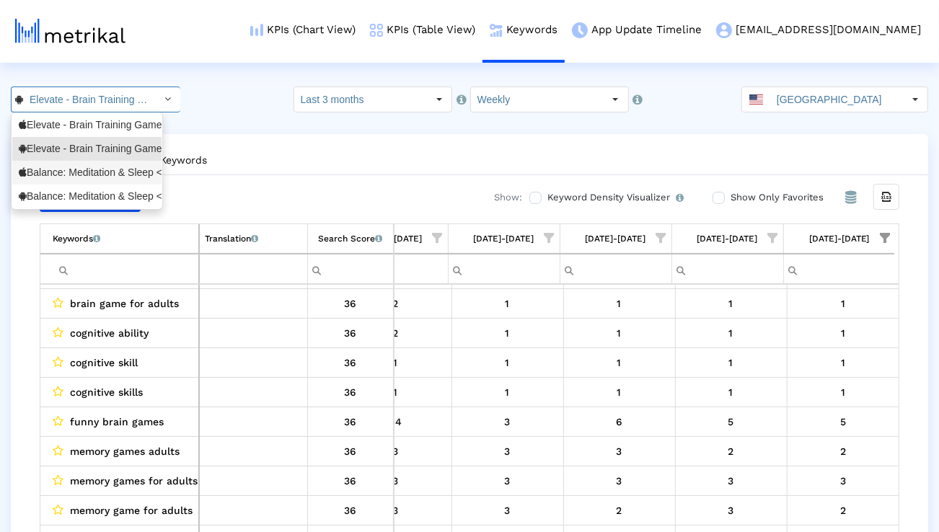
click at [104, 175] on div "Balance: Meditation & Sleep <1361356590>" at bounding box center [87, 173] width 136 height 14
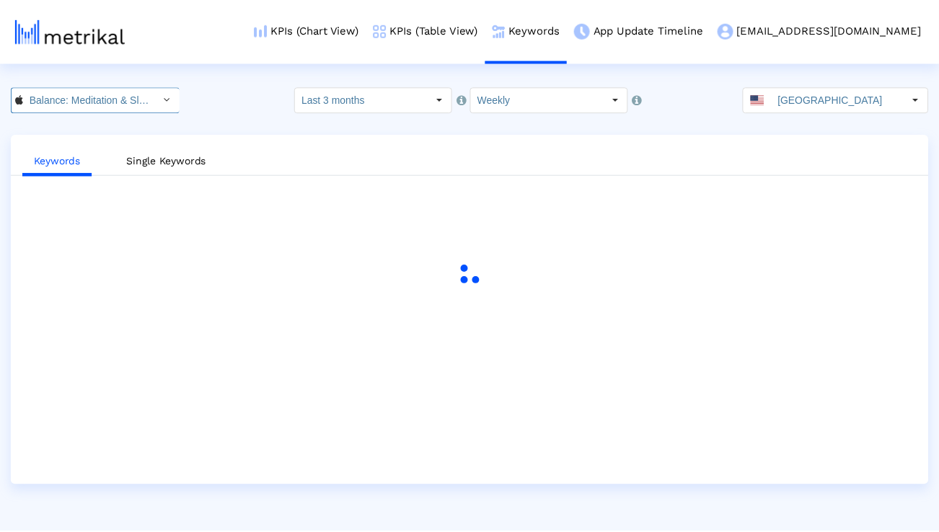
scroll to position [0, 99]
click at [353, 92] on input "Last 3 months" at bounding box center [362, 99] width 133 height 25
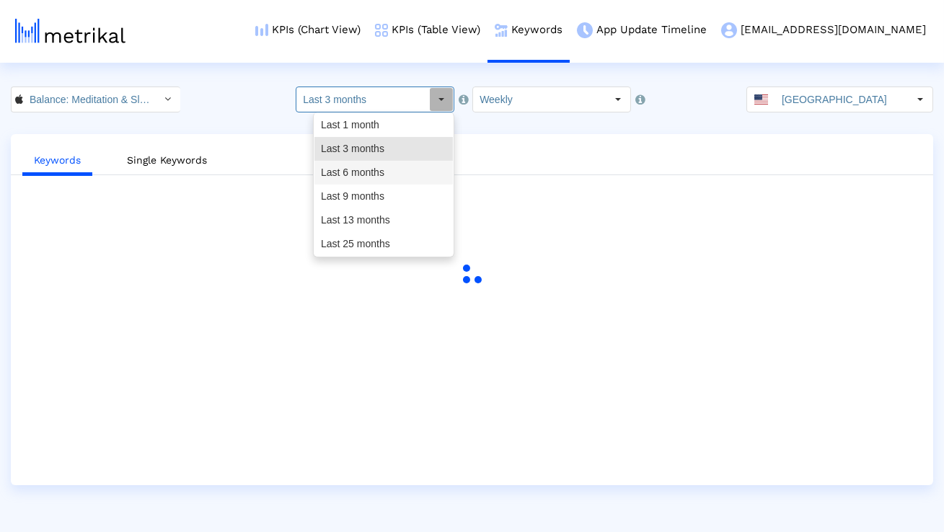
click at [350, 173] on div "Last 6 months" at bounding box center [383, 173] width 138 height 24
type input "Last 6 months"
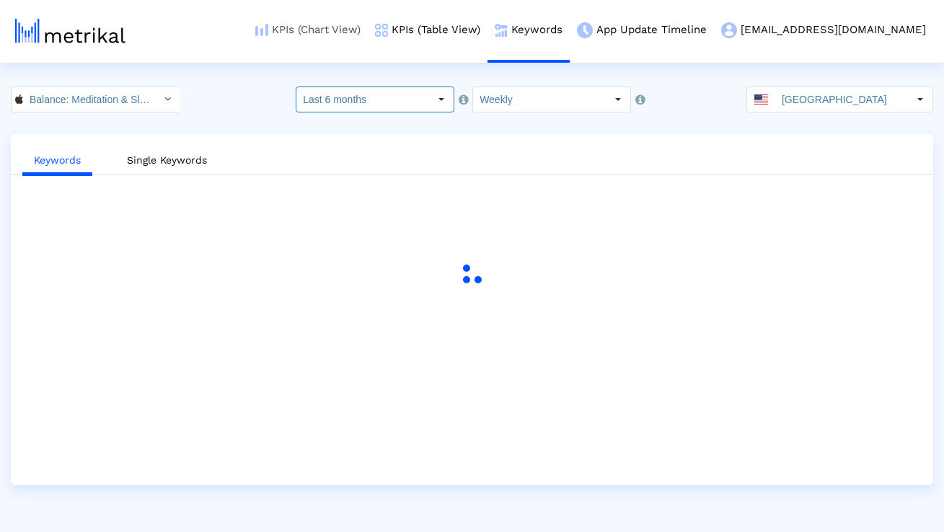
click at [360, 30] on link "KPIs (Chart View)" at bounding box center [308, 30] width 120 height 60
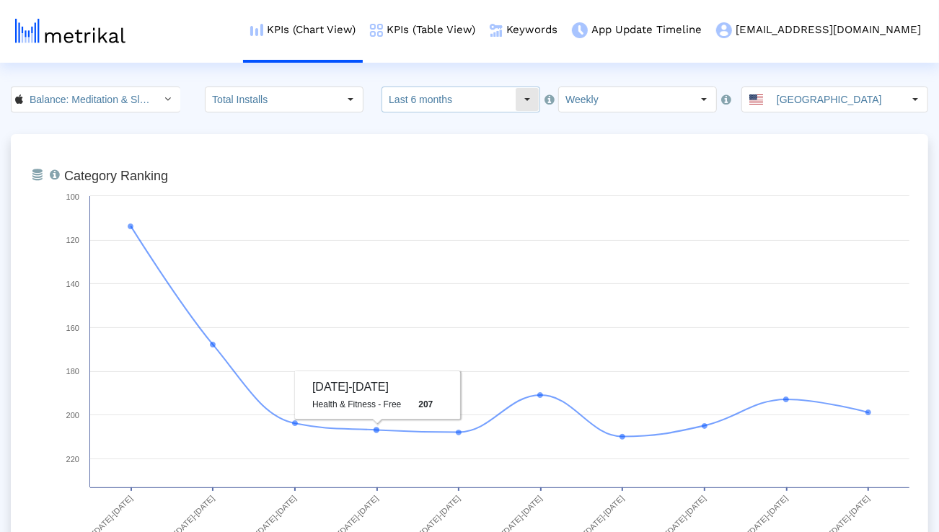
click at [416, 103] on input "Last 6 months" at bounding box center [448, 99] width 133 height 25
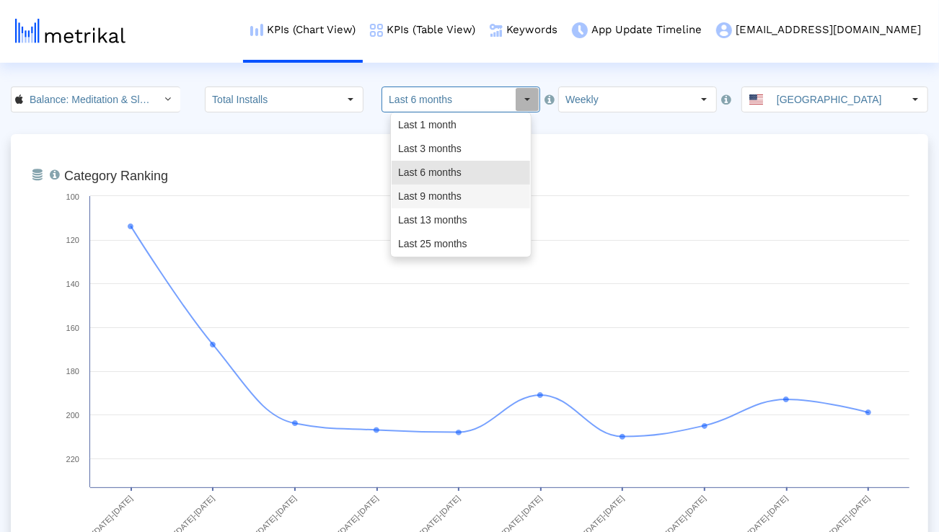
click at [424, 193] on div "Last 9 months" at bounding box center [461, 197] width 138 height 24
type input "Last 9 months"
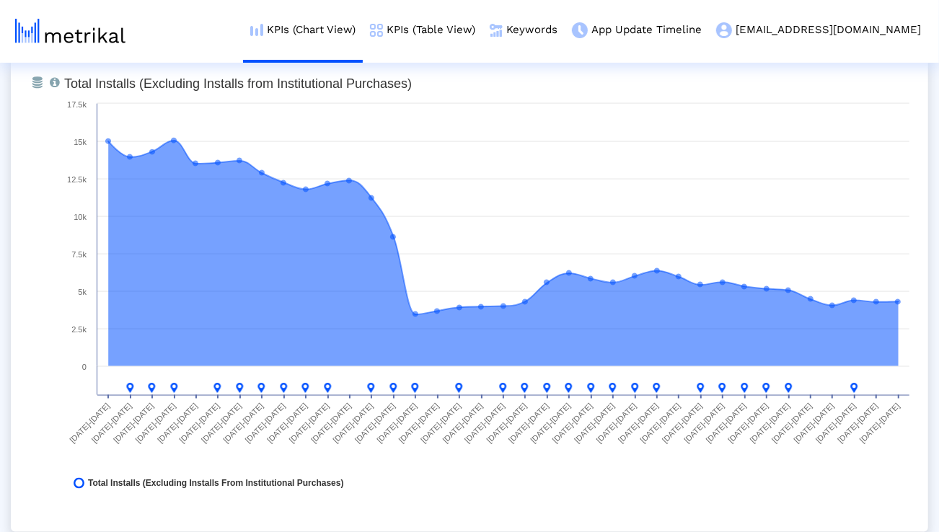
scroll to position [1143, 0]
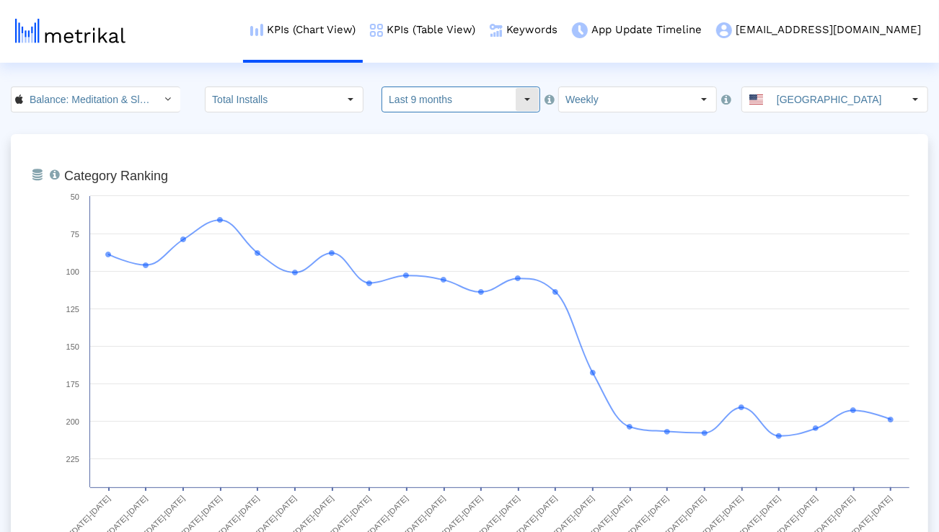
click at [444, 93] on input "Last 9 months" at bounding box center [448, 99] width 133 height 25
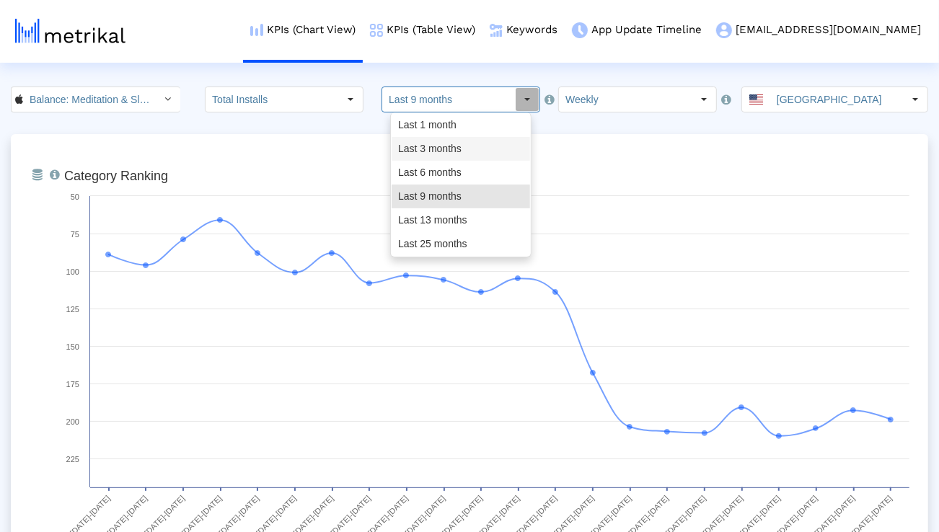
click at [434, 140] on div "Last 3 months" at bounding box center [461, 149] width 138 height 24
type input "Last 3 months"
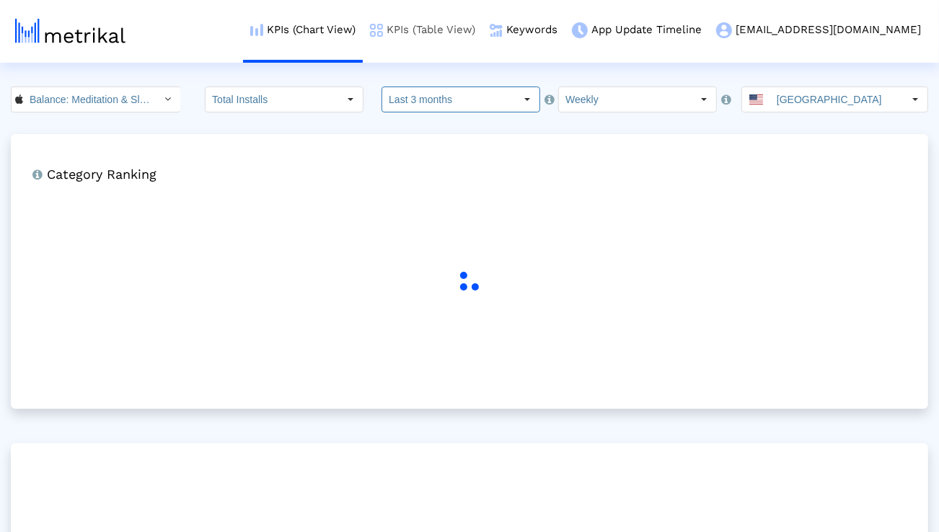
click at [482, 25] on link "KPIs (Table View)" at bounding box center [423, 30] width 120 height 60
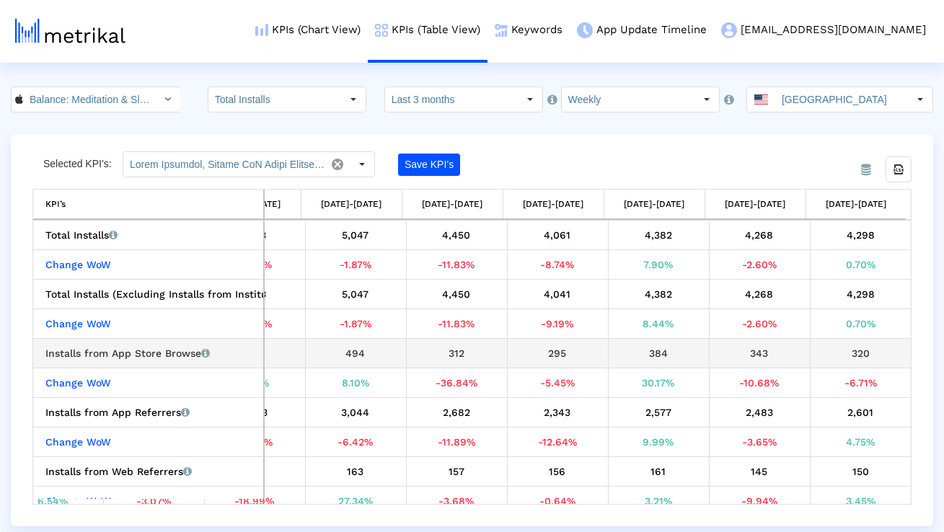
click at [170, 353] on div "Installs from App Store Browse Installs that the app received from App Store Br…" at bounding box center [151, 353] width 213 height 19
copy div "Installs from App Store Browse"
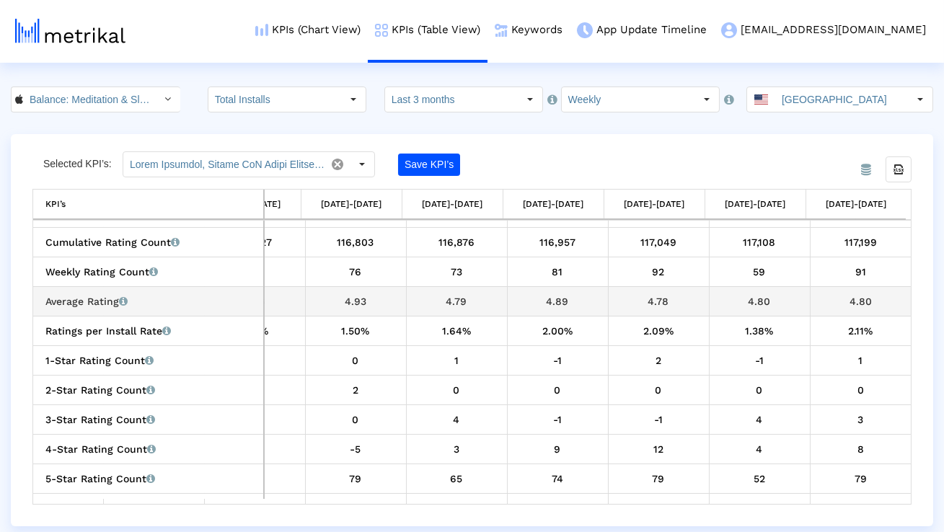
scroll to position [893, 0]
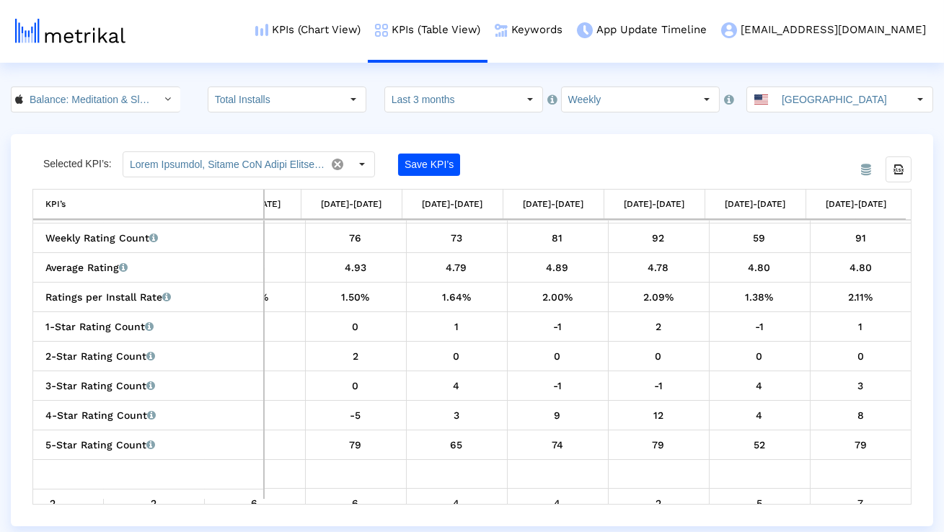
click at [393, 102] on dx-select-box "Last 3 months" at bounding box center [463, 100] width 159 height 26
click at [428, 112] on crea-index "Balance: Meditation & Sleep < 1361356590 > Total Installs Select how far back f…" at bounding box center [472, 307] width 944 height 440
click at [425, 107] on input "Last 3 months" at bounding box center [451, 99] width 133 height 25
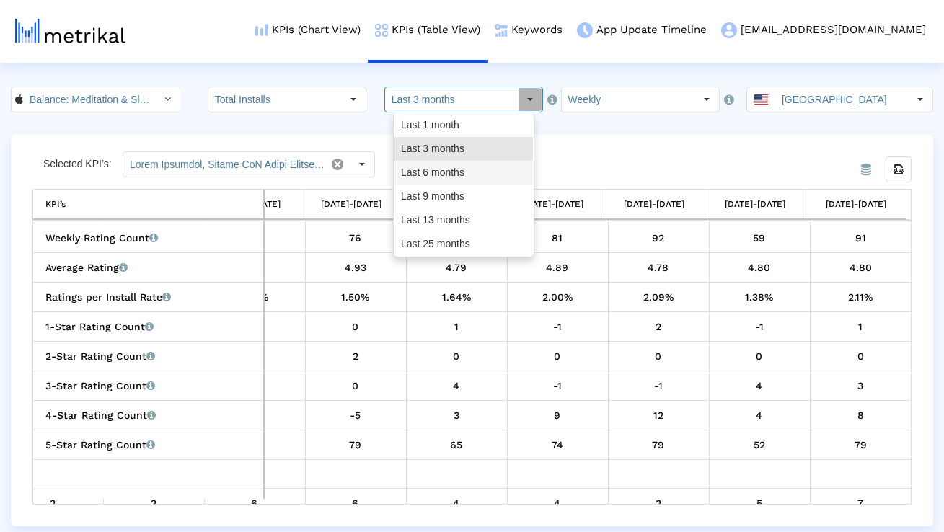
click at [435, 177] on div "Last 6 months" at bounding box center [463, 173] width 138 height 24
type input "Last 6 months"
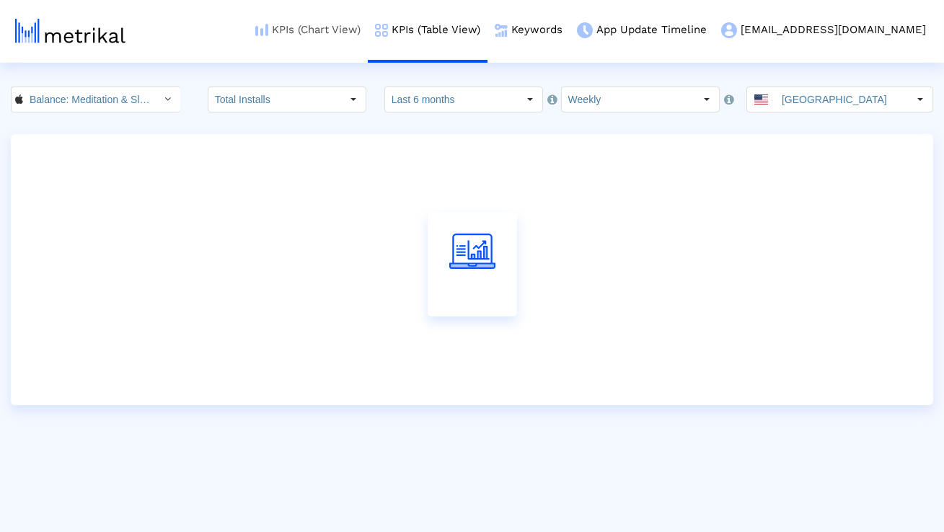
click at [368, 40] on link "KPIs (Chart View)" at bounding box center [308, 30] width 120 height 60
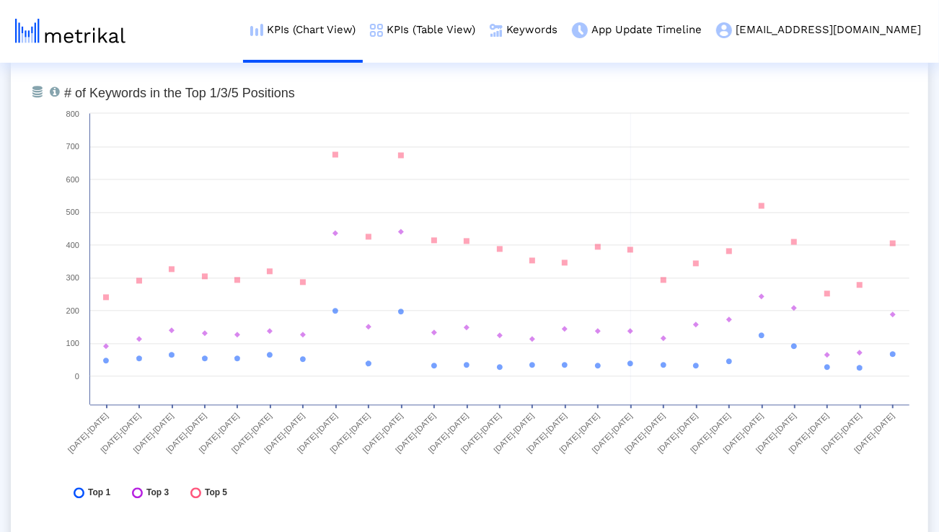
scroll to position [5334, 0]
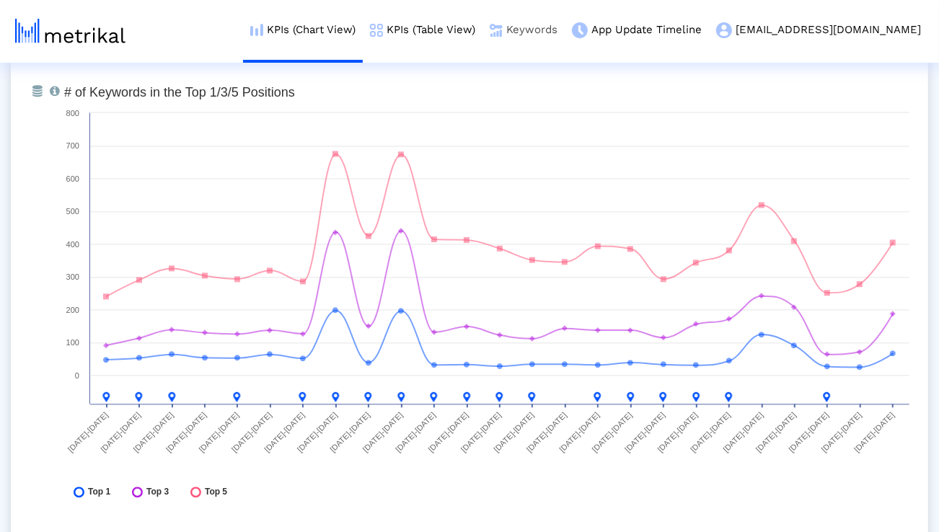
click at [565, 33] on link "Keywords" at bounding box center [523, 30] width 82 height 60
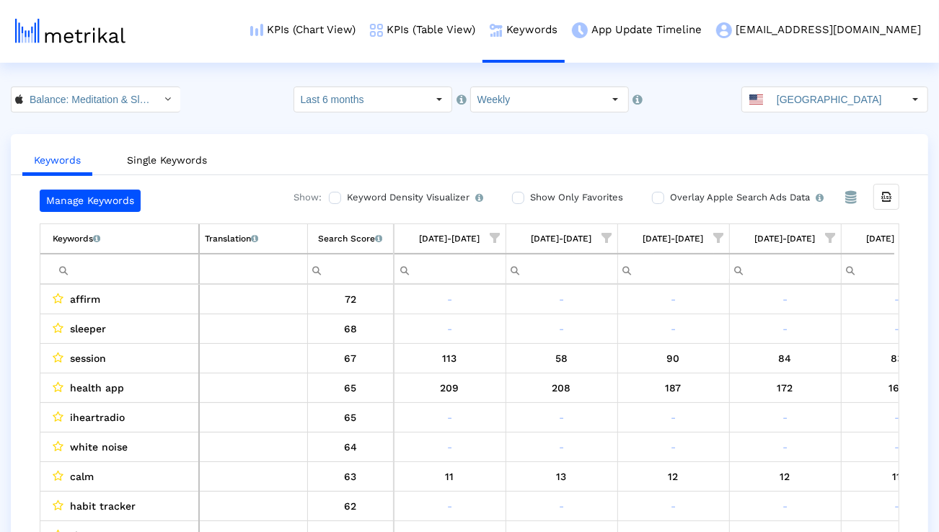
scroll to position [0, 2293]
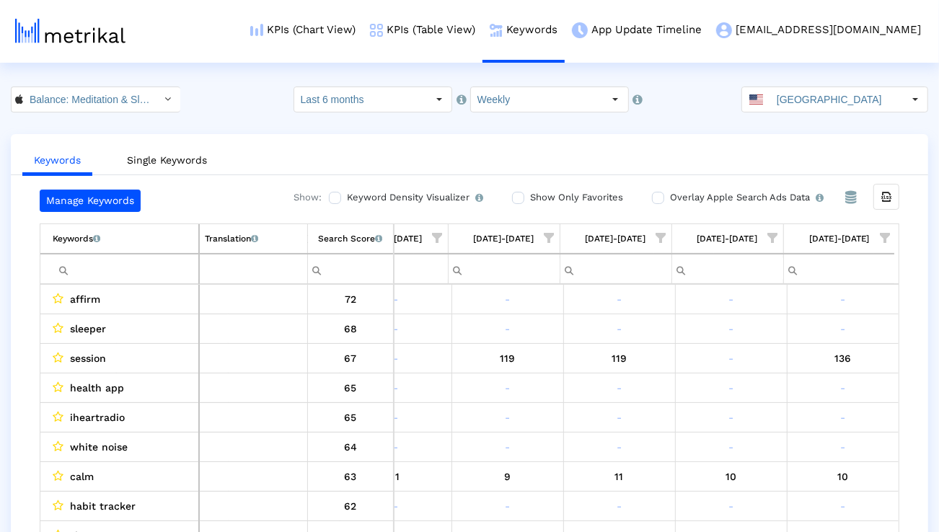
click at [889, 241] on span "Show filter options for column '09/28/25-10/04/25'" at bounding box center [885, 238] width 10 height 10
click at [813, 341] on div "Is One" at bounding box center [815, 341] width 129 height 28
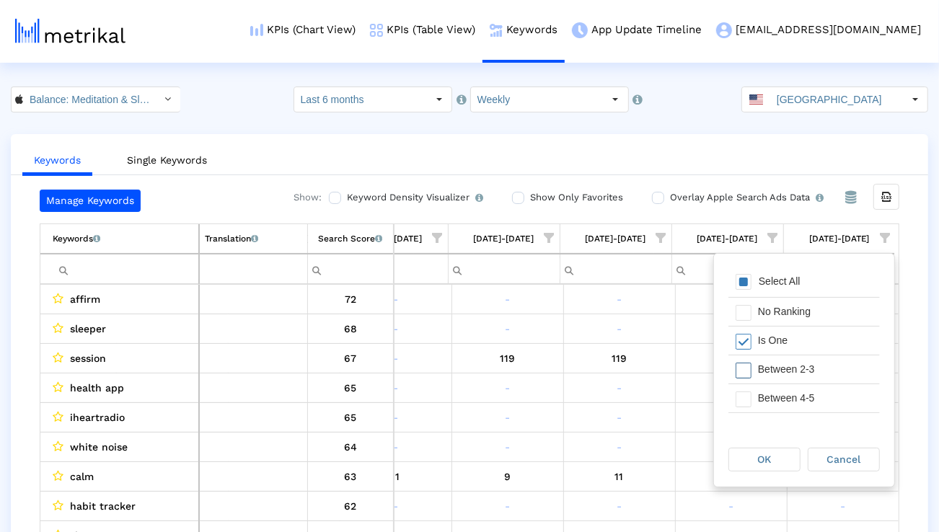
click at [808, 371] on div "Between 2-3" at bounding box center [815, 370] width 129 height 28
click at [808, 397] on div "Between 4-5" at bounding box center [815, 398] width 129 height 28
click at [808, 397] on div "Between 6-10" at bounding box center [815, 408] width 129 height 28
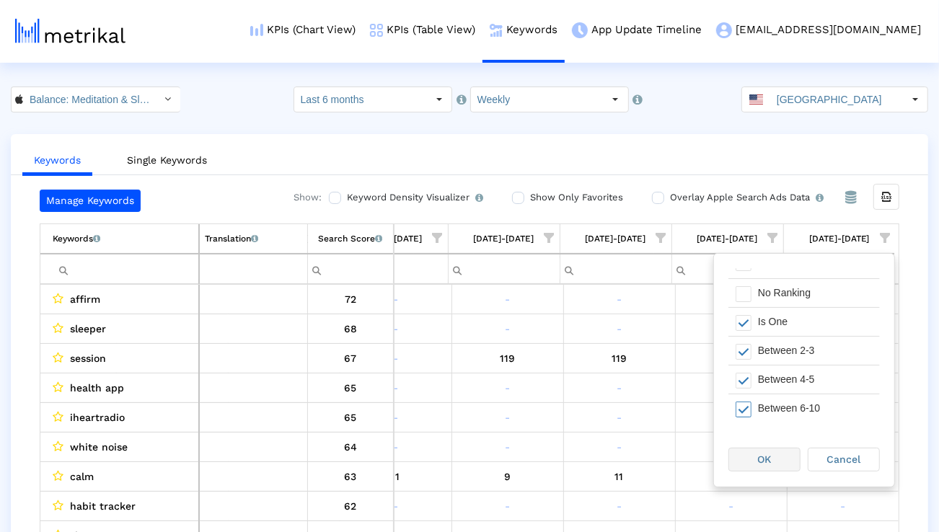
click at [779, 457] on div "OK" at bounding box center [764, 460] width 71 height 22
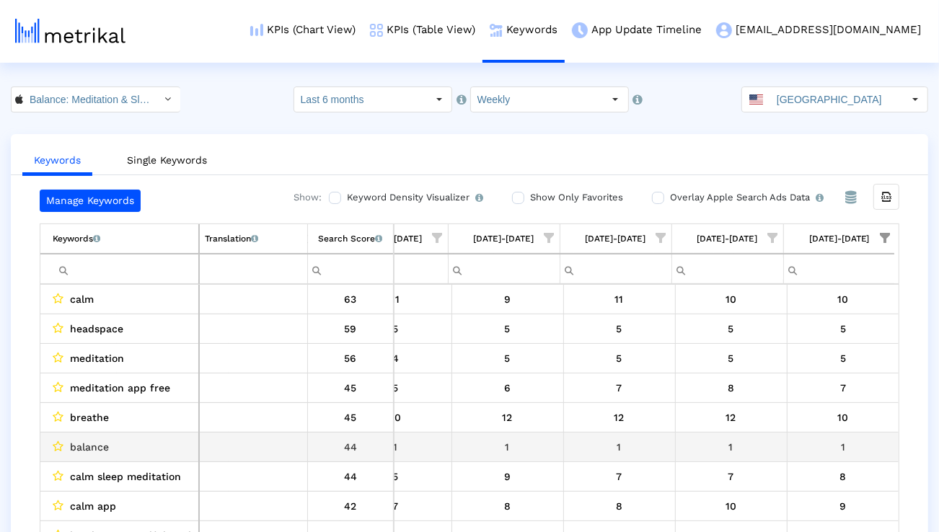
scroll to position [0, 2293]
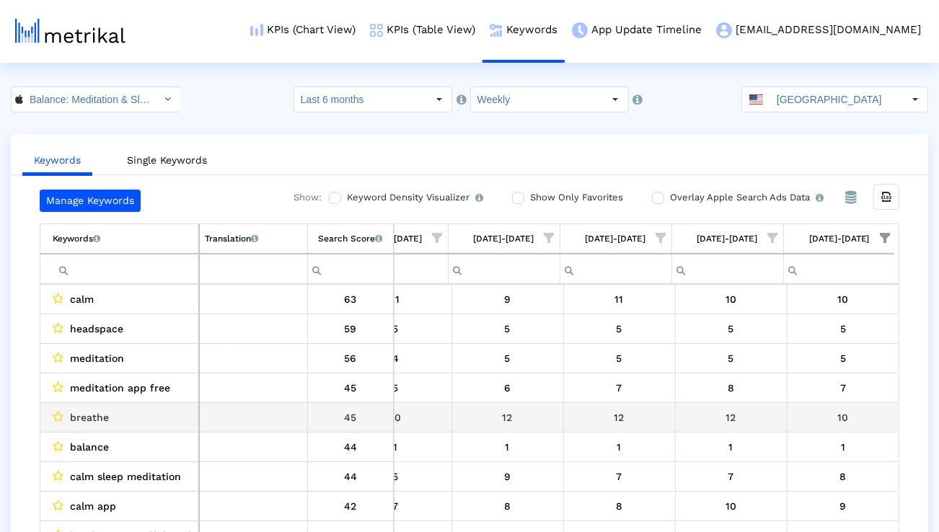
click at [140, 386] on span "meditation app free" at bounding box center [120, 388] width 100 height 19
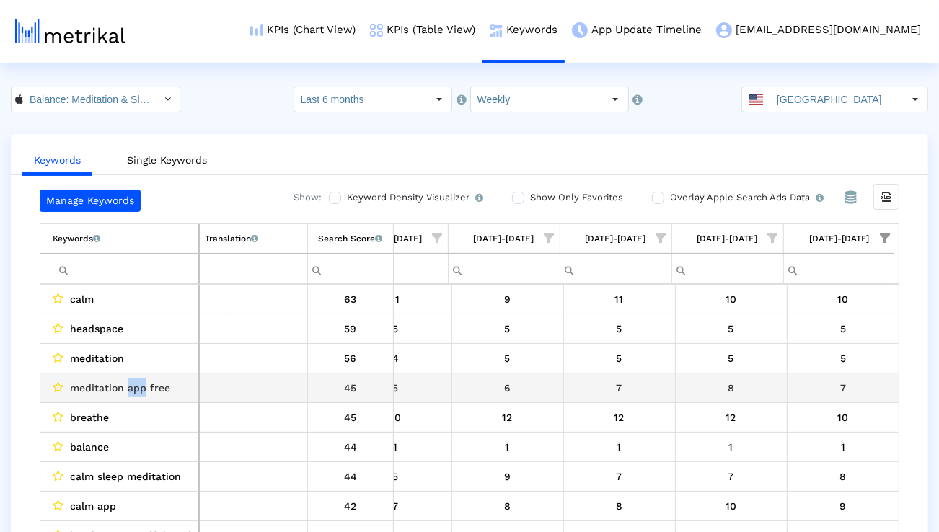
click at [140, 386] on span "meditation app free" at bounding box center [120, 388] width 100 height 19
copy span "meditation app free"
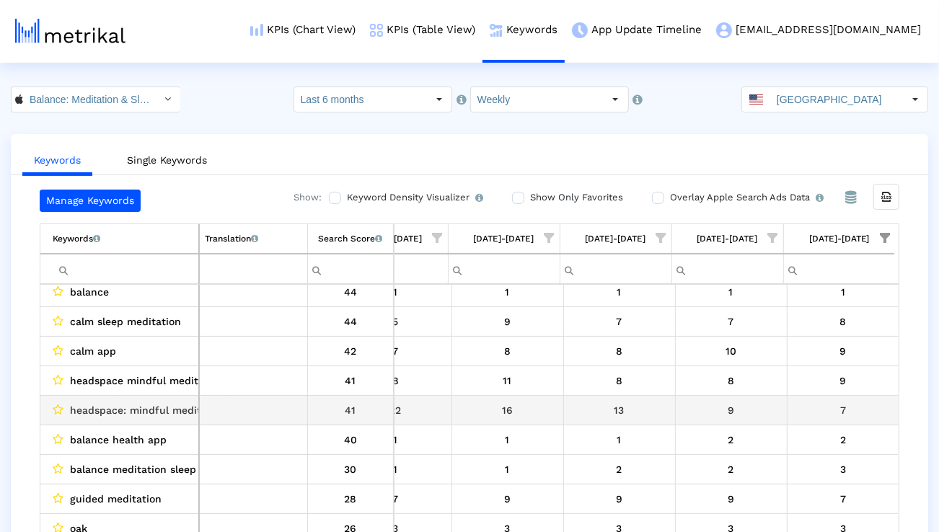
scroll to position [160, 0]
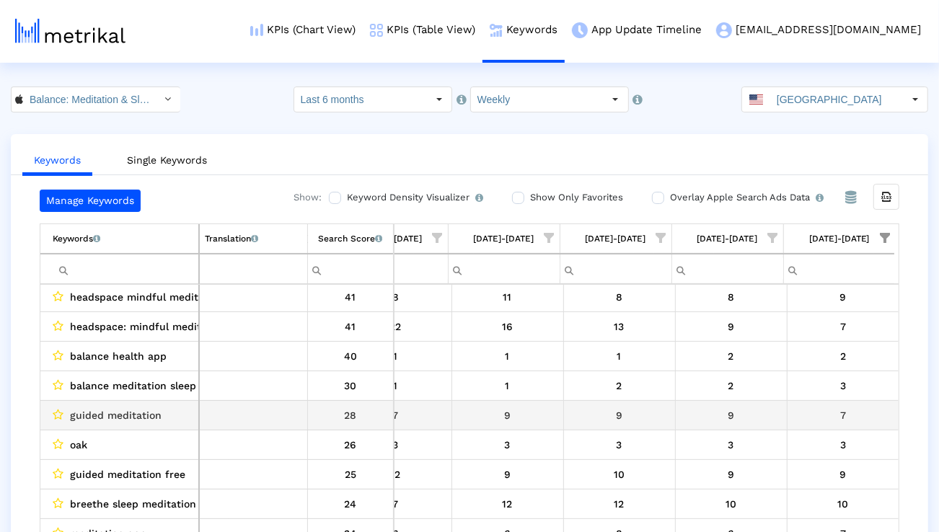
click at [146, 418] on span "guided meditation" at bounding box center [116, 415] width 92 height 19
copy span "guided meditation"
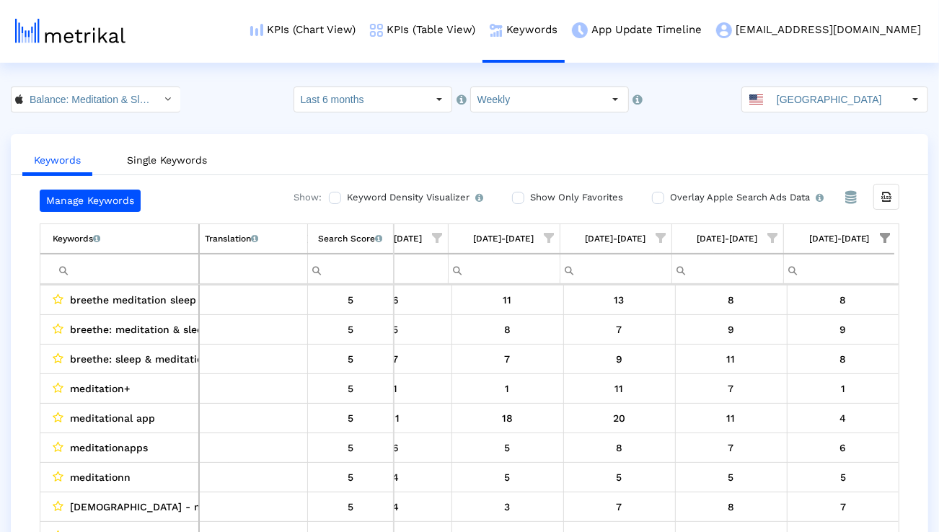
click at [169, 272] on input "Filter cell" at bounding box center [126, 269] width 146 height 24
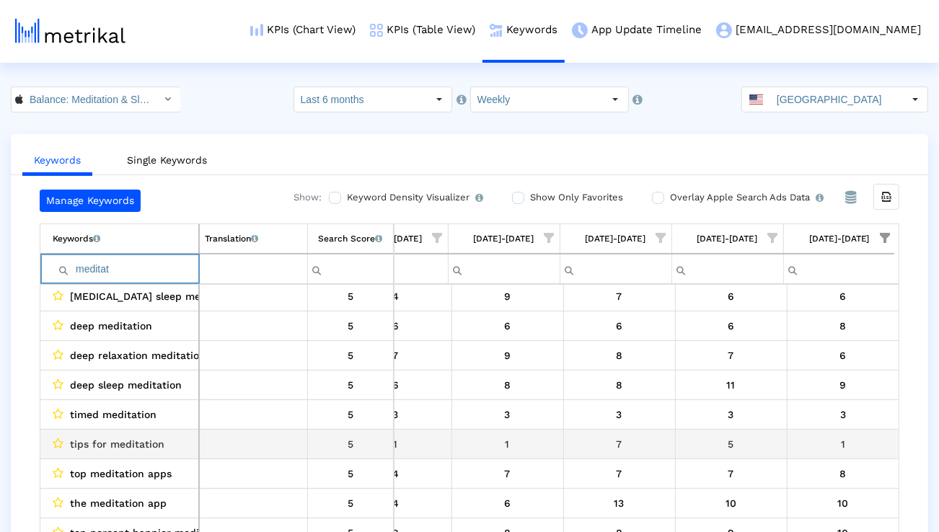
type input "meditat"
click at [145, 447] on span "tips for meditation" at bounding box center [117, 444] width 94 height 19
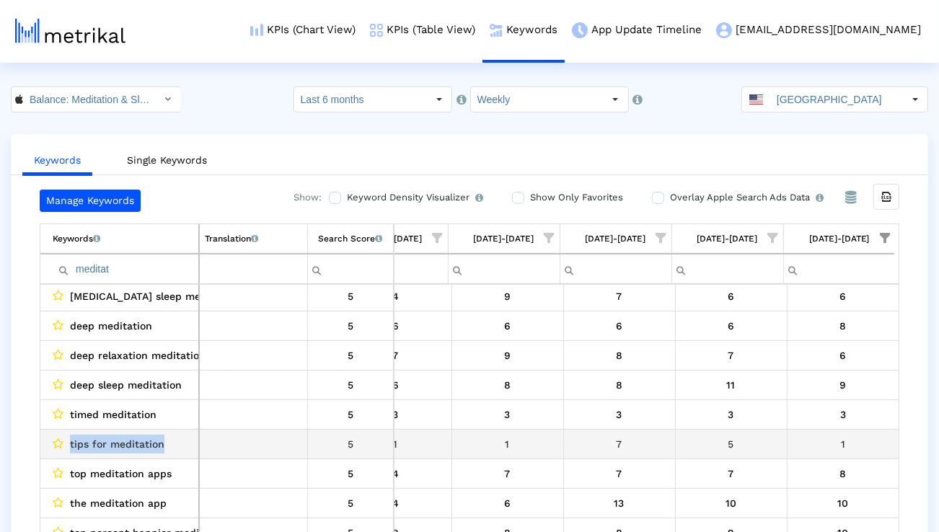
copy span "tips for meditation"
